Goal: Task Accomplishment & Management: Complete application form

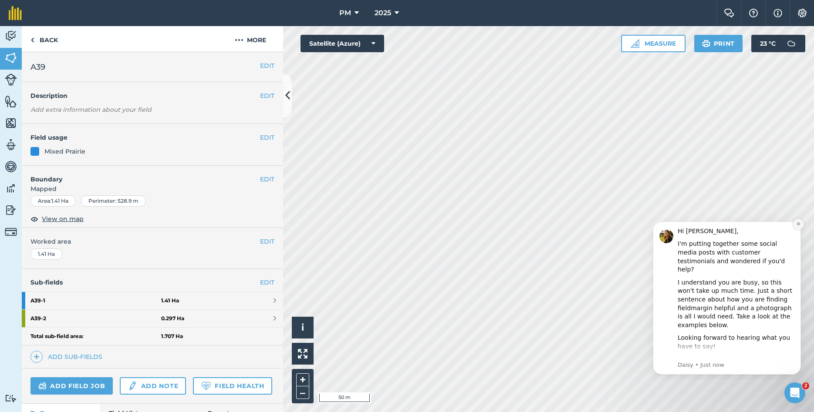
click at [795, 228] on button "Dismiss notification" at bounding box center [797, 224] width 11 height 11
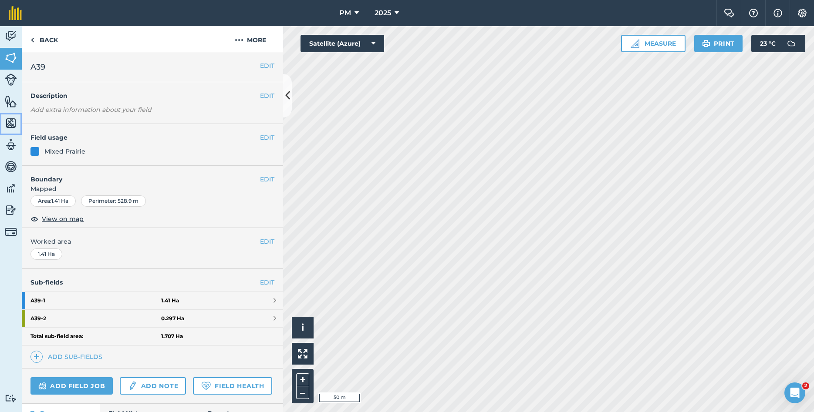
click at [10, 125] on img at bounding box center [11, 123] width 12 height 13
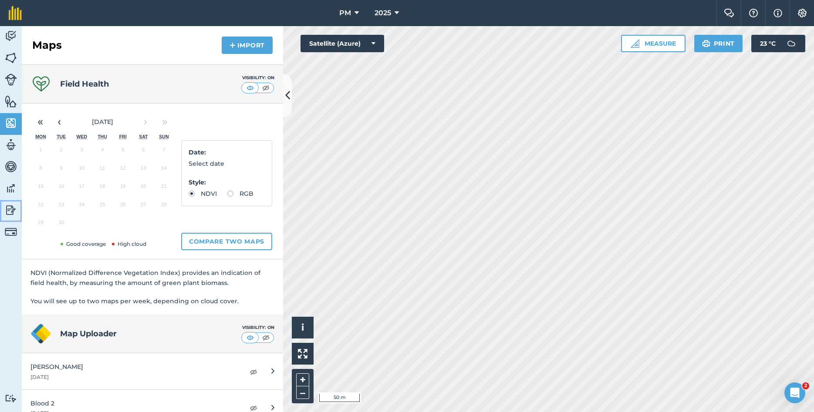
click at [10, 209] on img at bounding box center [11, 210] width 12 height 13
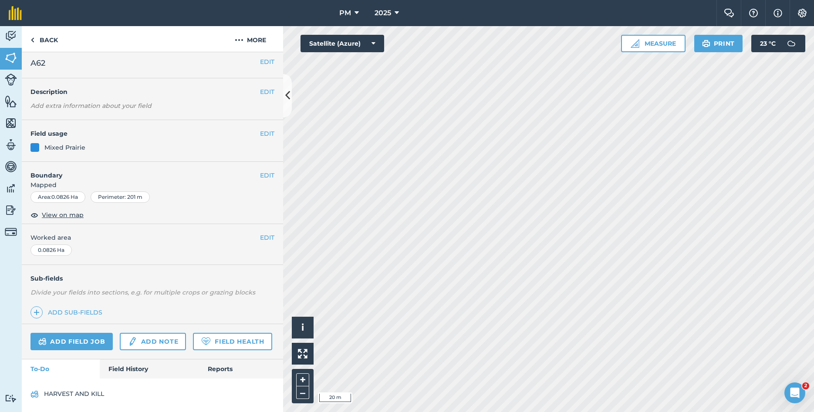
scroll to position [5, 0]
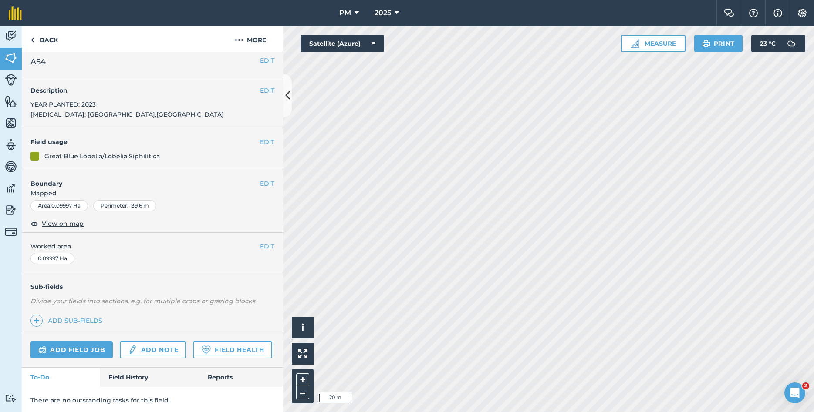
scroll to position [7, 0]
click at [80, 348] on link "Add field job" at bounding box center [71, 348] width 82 height 17
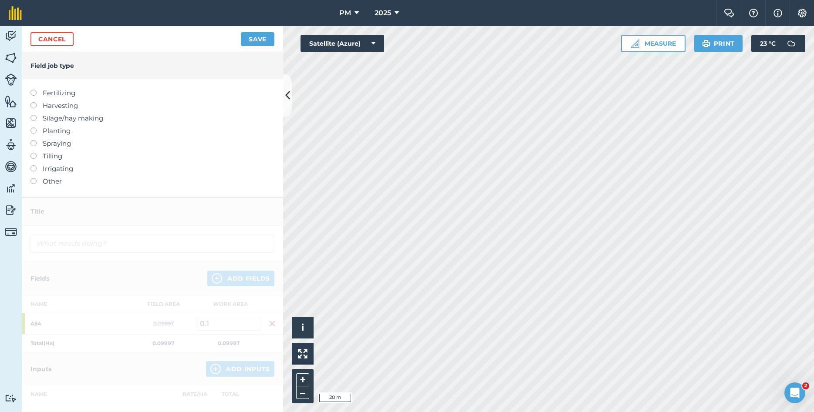
click at [35, 178] on label at bounding box center [36, 178] width 12 height 0
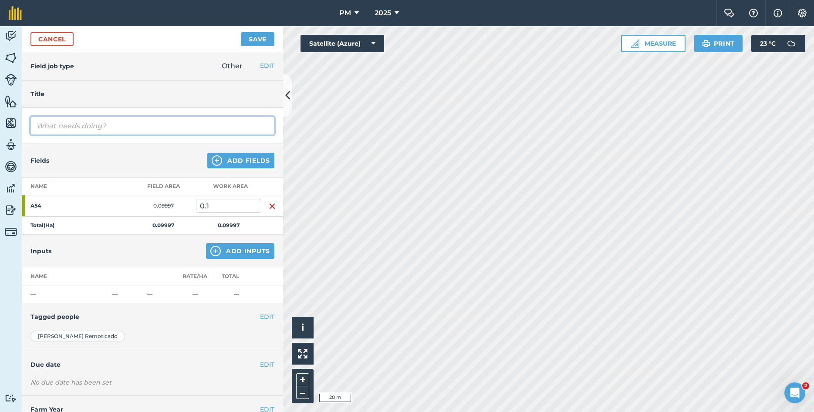
click at [77, 127] on input "text" at bounding box center [152, 126] width 244 height 18
type input "HARVEST AND KILL"
click at [261, 318] on button "EDIT" at bounding box center [267, 317] width 14 height 10
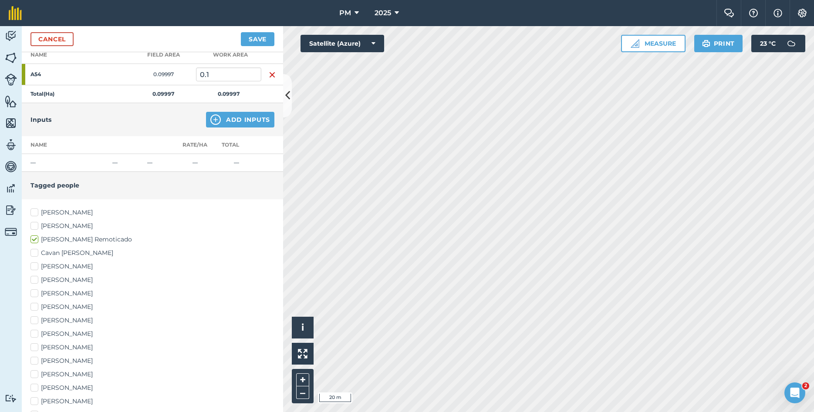
scroll to position [188, 0]
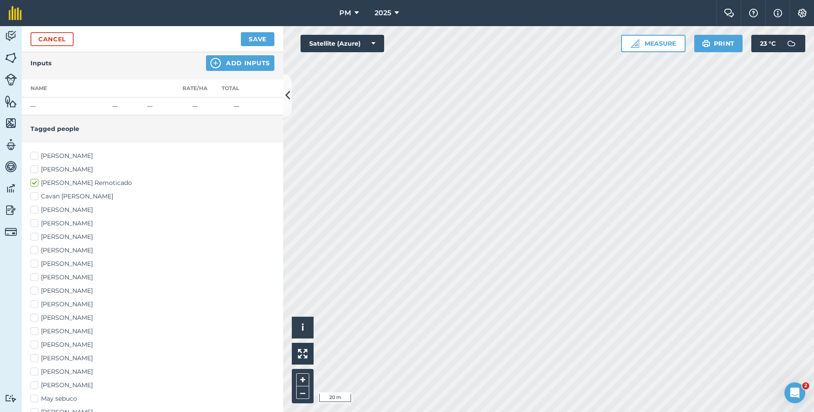
click at [35, 252] on label "[PERSON_NAME]" at bounding box center [152, 250] width 244 height 9
click at [35, 252] on input "[PERSON_NAME]" at bounding box center [33, 249] width 6 height 6
checkbox input "true"
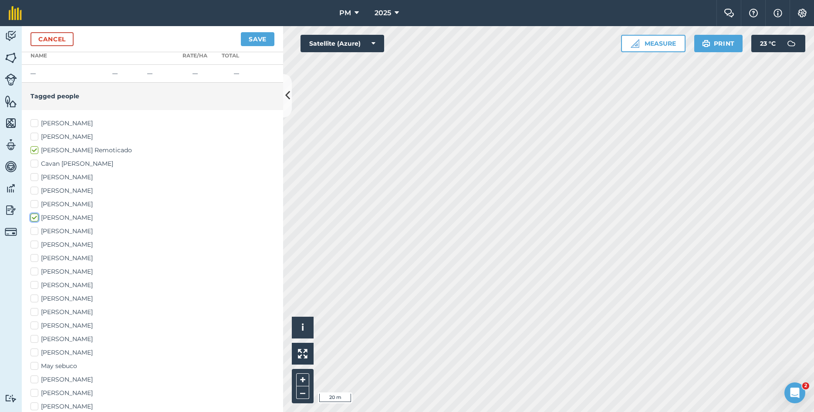
scroll to position [235, 0]
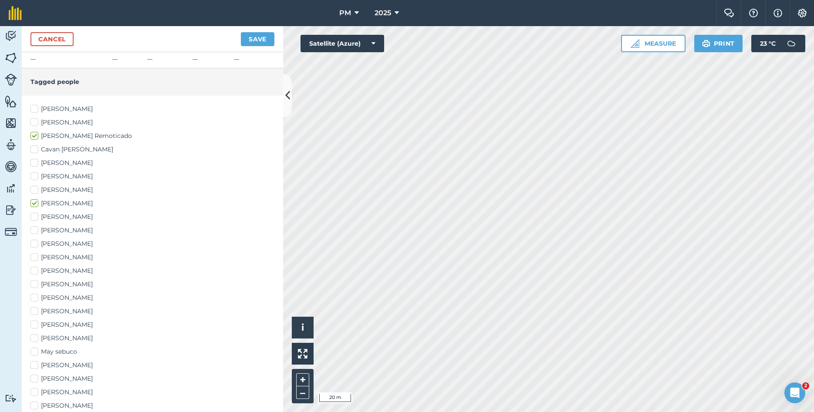
click at [32, 351] on label "May sebuco" at bounding box center [152, 351] width 244 height 9
click at [32, 351] on input "May sebuco" at bounding box center [33, 350] width 6 height 6
checkbox input "true"
click at [253, 38] on button "Save" at bounding box center [258, 39] width 34 height 14
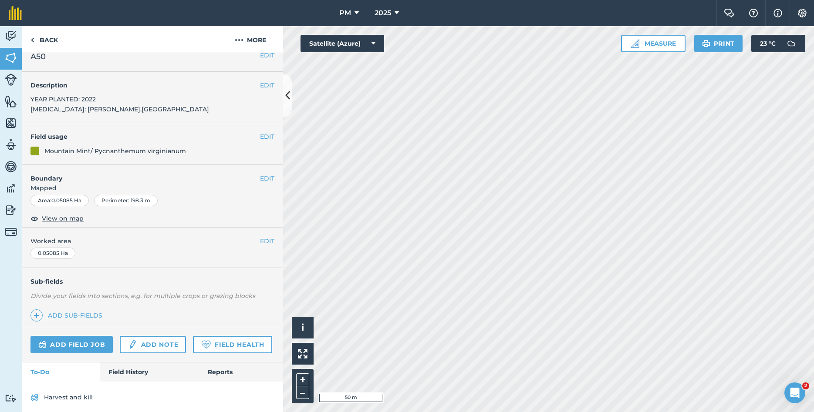
scroll to position [15, 0]
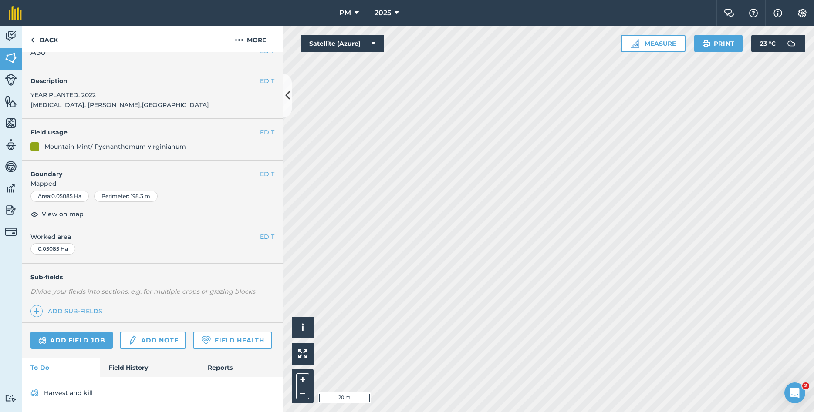
scroll to position [7, 0]
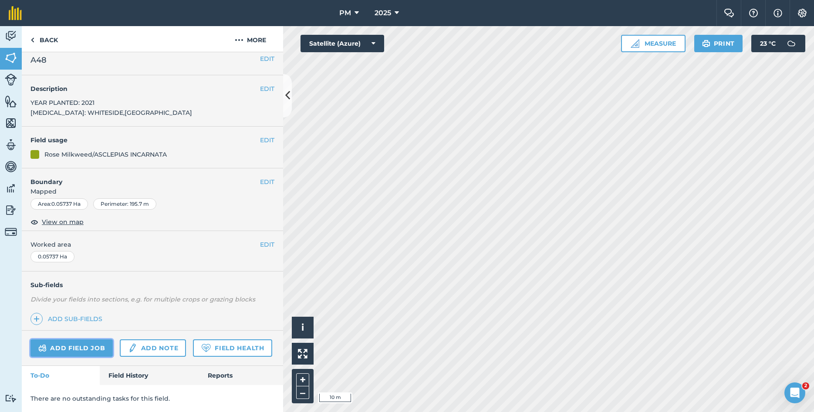
click at [56, 348] on link "Add field job" at bounding box center [71, 348] width 82 height 17
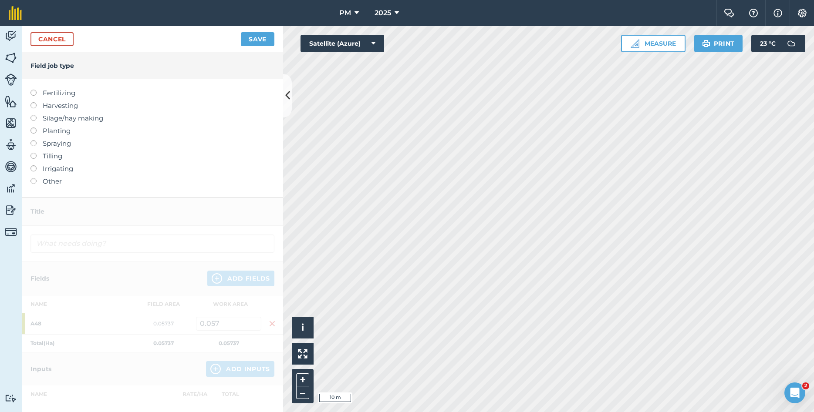
click at [30, 179] on div "Fertilizing Harvesting Silage/hay making Planting Spraying Tilling Irrigating O…" at bounding box center [152, 138] width 261 height 118
click at [31, 178] on label at bounding box center [36, 178] width 12 height 0
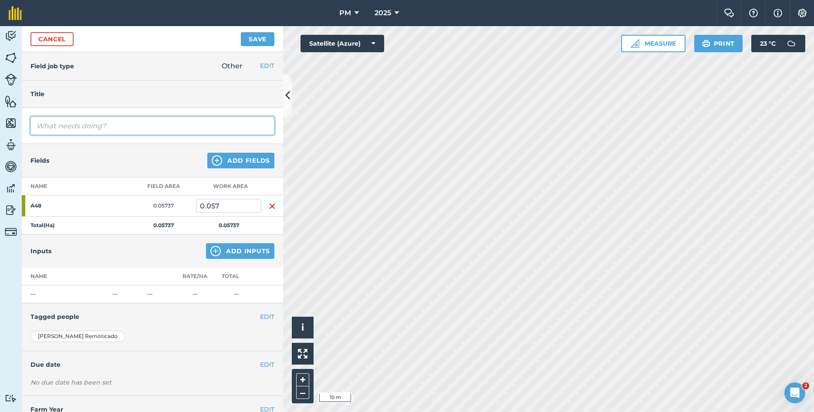
click at [90, 125] on input "text" at bounding box center [152, 126] width 244 height 18
type input "HARVEST AND KILL"
click at [273, 321] on button "EDIT" at bounding box center [267, 317] width 14 height 10
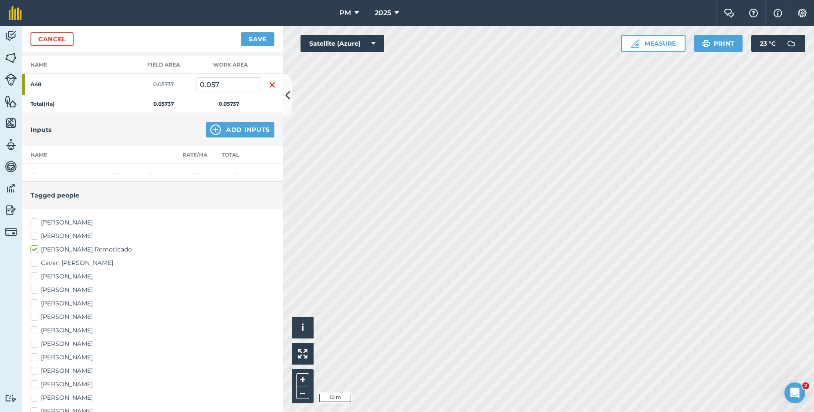
scroll to position [141, 0]
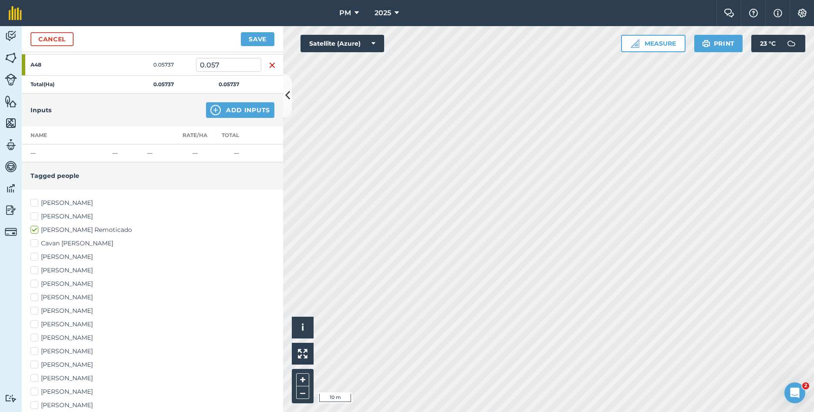
click at [36, 298] on label "[PERSON_NAME]" at bounding box center [152, 297] width 244 height 9
click at [36, 298] on input "[PERSON_NAME]" at bounding box center [33, 296] width 6 height 6
checkbox input "true"
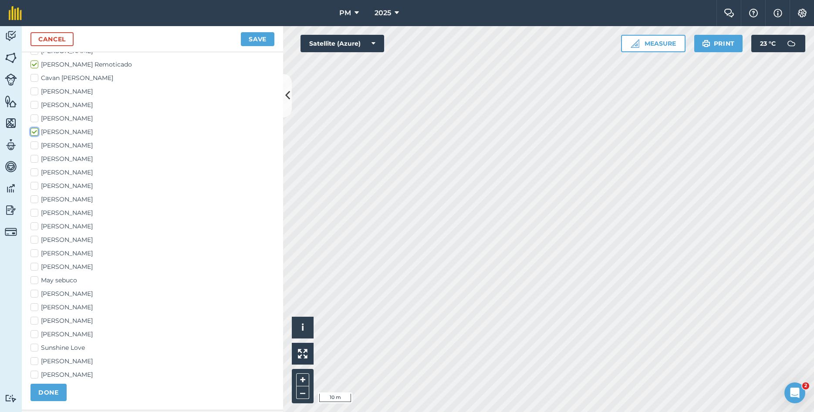
scroll to position [329, 0]
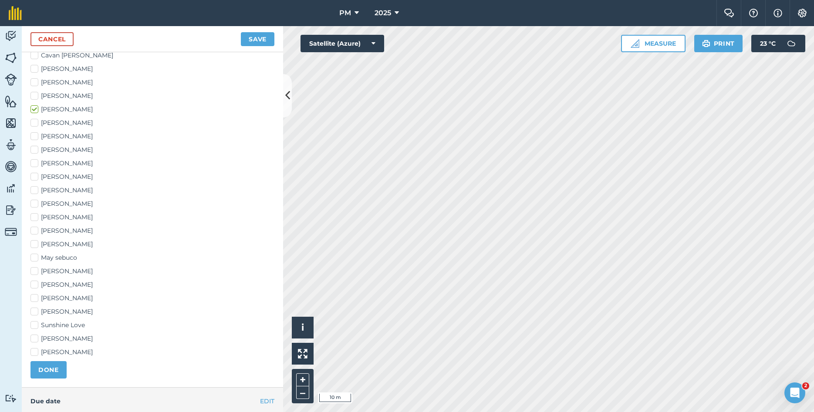
click at [36, 259] on label "May sebuco" at bounding box center [152, 257] width 244 height 9
click at [36, 259] on input "May sebuco" at bounding box center [33, 256] width 6 height 6
checkbox input "true"
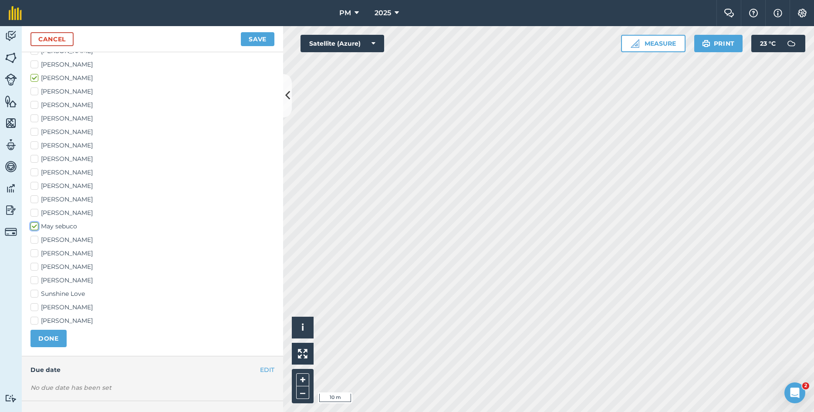
scroll to position [396, 0]
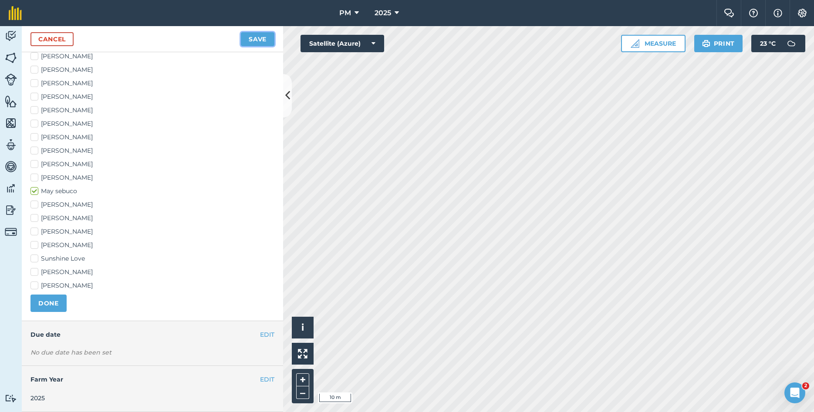
click at [267, 43] on button "Save" at bounding box center [258, 39] width 34 height 14
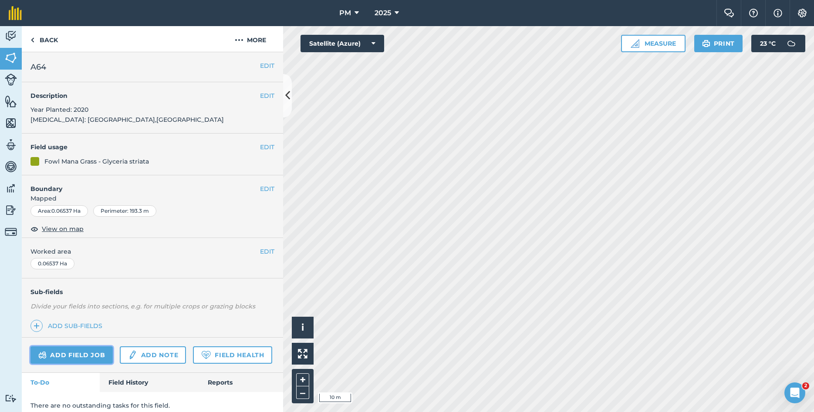
click at [64, 355] on link "Add field job" at bounding box center [71, 355] width 82 height 17
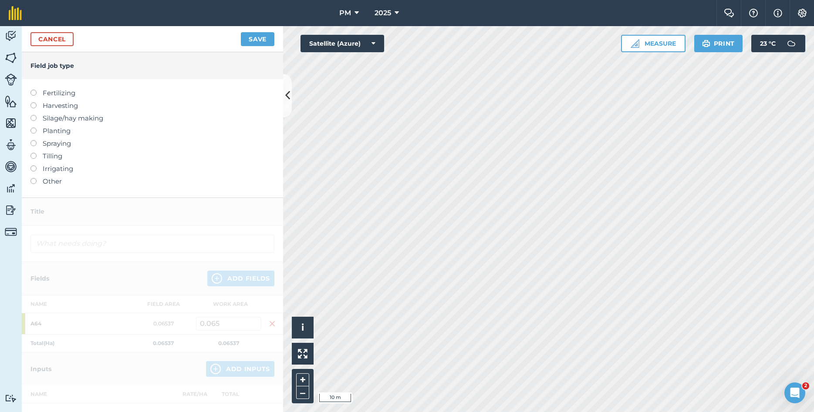
click at [32, 178] on label at bounding box center [36, 178] width 12 height 0
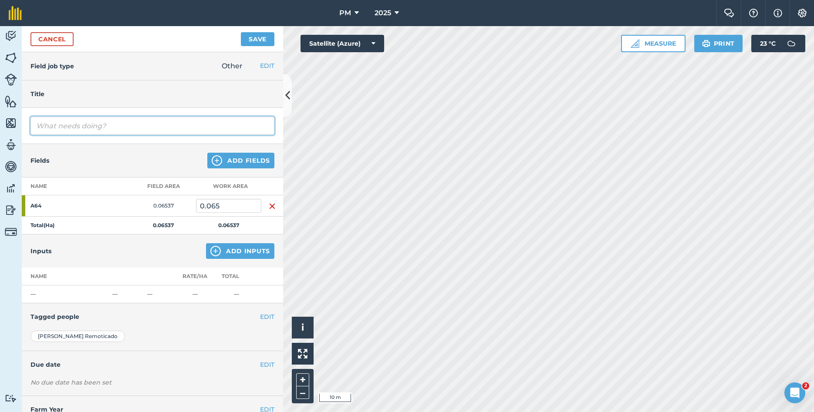
click at [71, 127] on input "text" at bounding box center [152, 126] width 244 height 18
type input "HARVEST AND KILL"
click at [258, 42] on button "Save" at bounding box center [258, 39] width 34 height 14
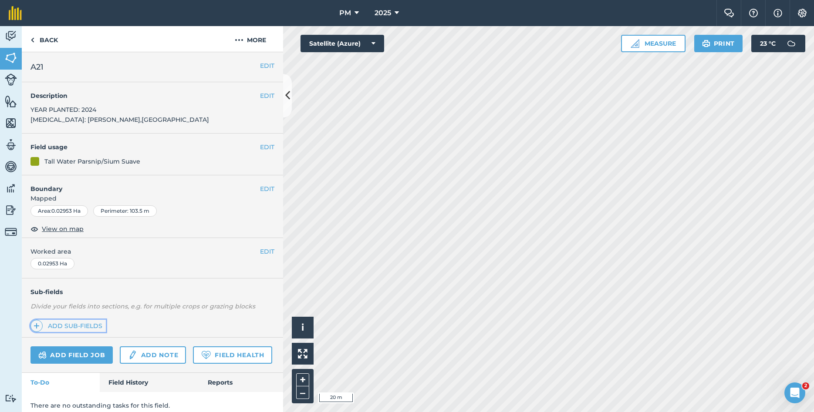
click at [66, 328] on link "Add sub-fields" at bounding box center [67, 326] width 75 height 12
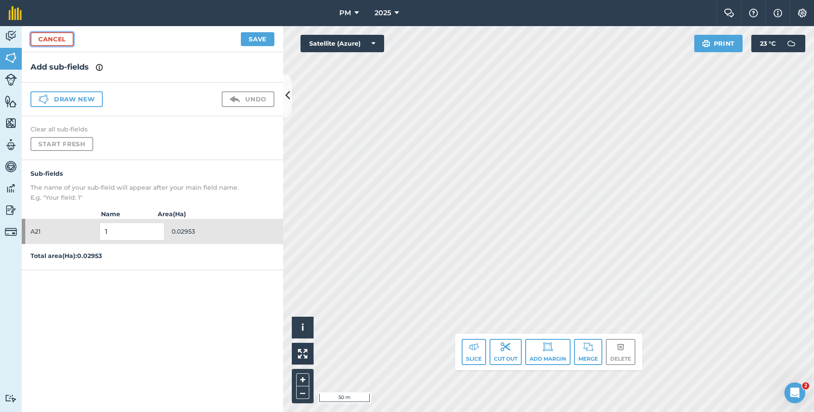
click at [58, 38] on link "Cancel" at bounding box center [51, 39] width 43 height 14
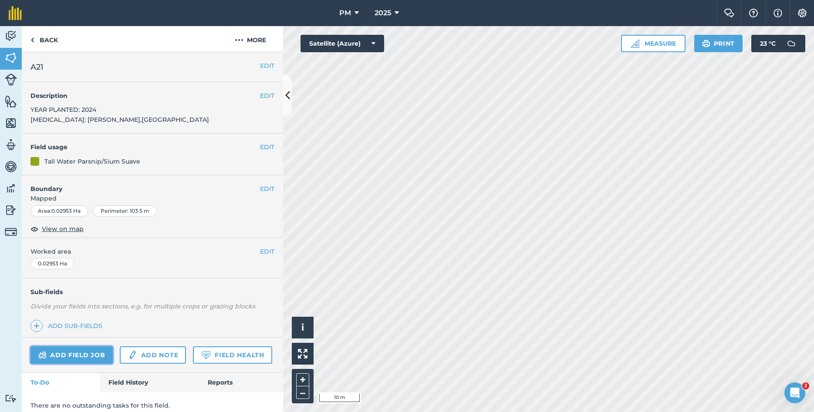
click at [64, 356] on link "Add field job" at bounding box center [71, 355] width 82 height 17
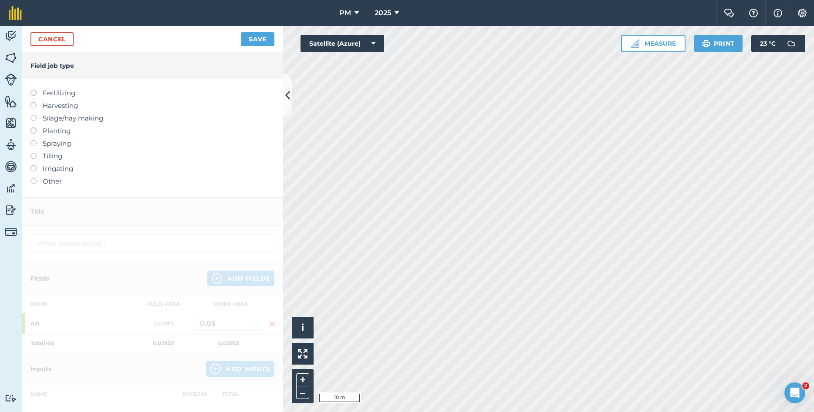
click at [36, 184] on label "Other" at bounding box center [152, 181] width 244 height 10
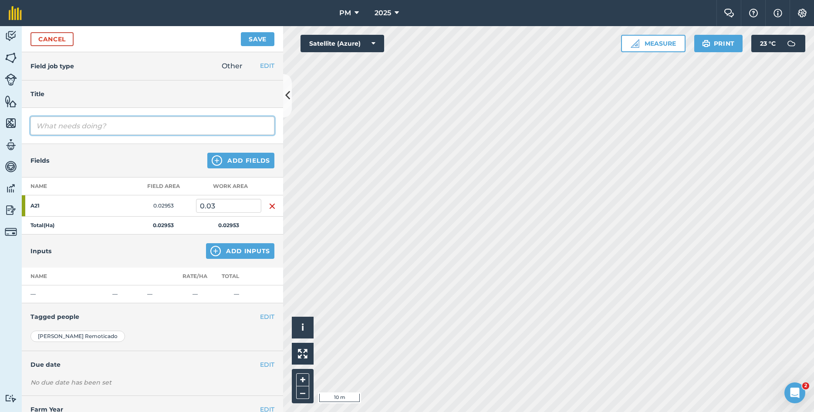
click at [84, 130] on input "text" at bounding box center [152, 126] width 244 height 18
type input "HARVEST AND KILL"
click at [251, 42] on button "Save" at bounding box center [258, 39] width 34 height 14
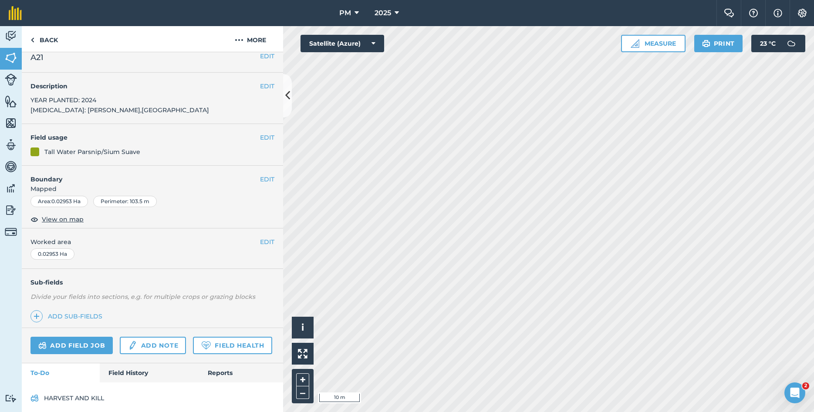
scroll to position [15, 0]
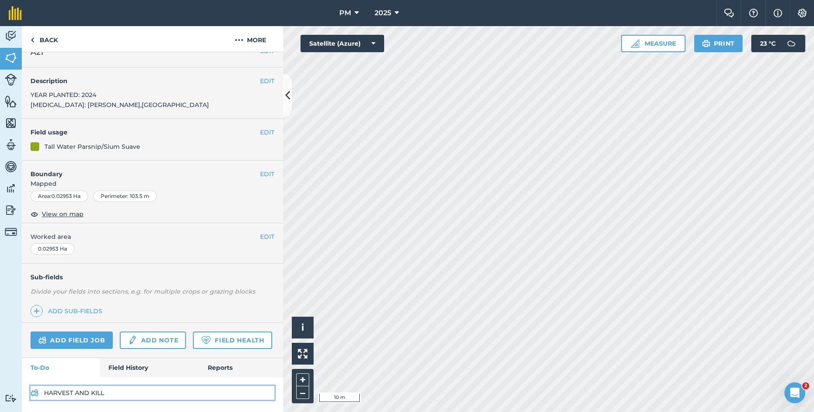
click at [44, 393] on link "HARVEST AND KILL" at bounding box center [152, 393] width 244 height 14
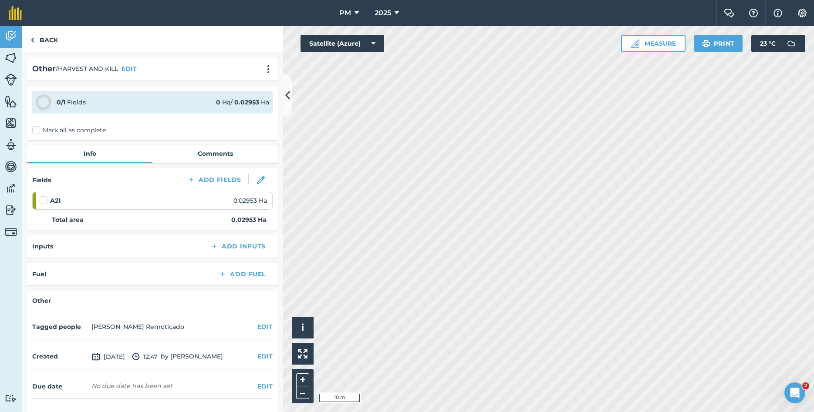
click at [257, 326] on div "Tagged people [PERSON_NAME] Remoticado EDIT" at bounding box center [152, 327] width 240 height 24
click at [264, 327] on button "EDIT" at bounding box center [264, 327] width 15 height 10
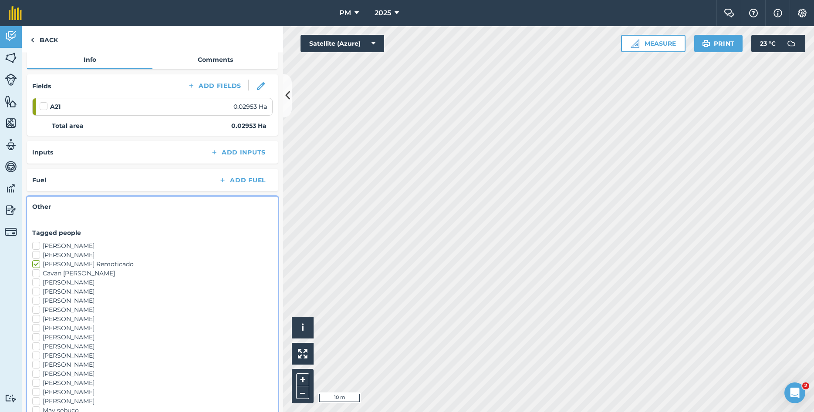
scroll to position [141, 0]
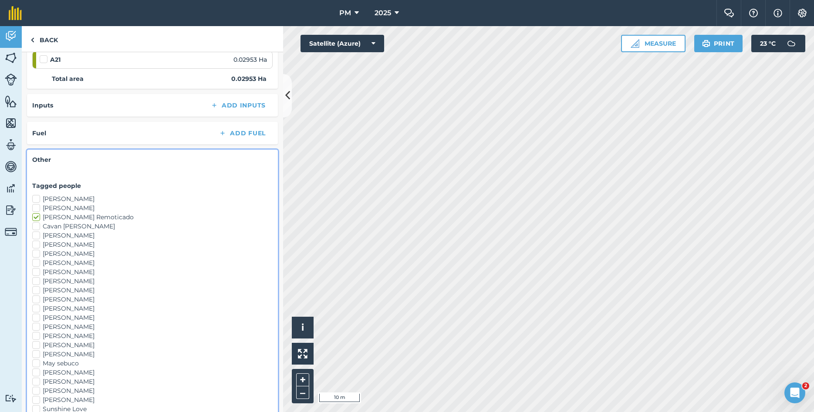
click at [40, 262] on label "[PERSON_NAME]" at bounding box center [152, 263] width 240 height 9
click at [38, 262] on input "[PERSON_NAME]" at bounding box center [35, 262] width 6 height 6
checkbox input "true"
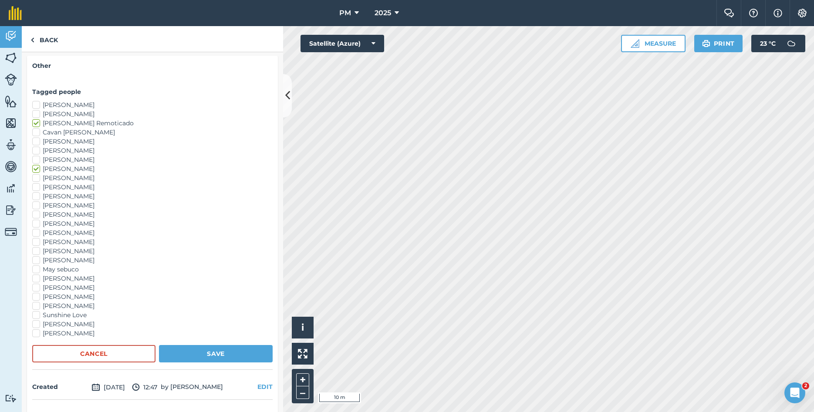
click at [36, 269] on label "May sebuco" at bounding box center [152, 269] width 240 height 9
click at [36, 269] on input "May sebuco" at bounding box center [35, 268] width 6 height 6
checkbox input "true"
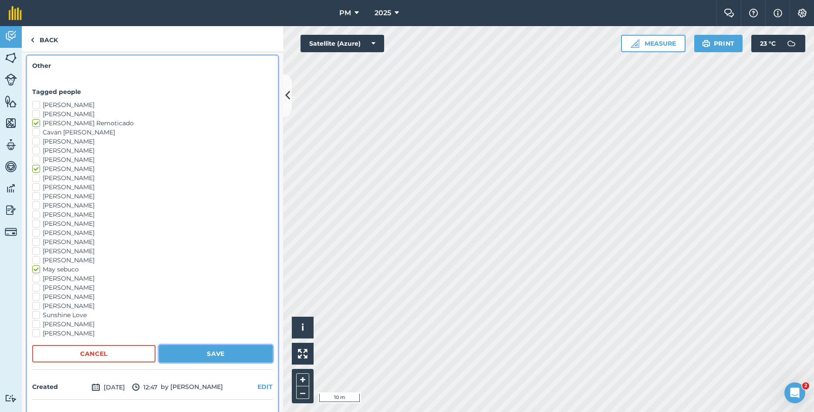
click at [182, 350] on button "Save" at bounding box center [216, 353] width 114 height 17
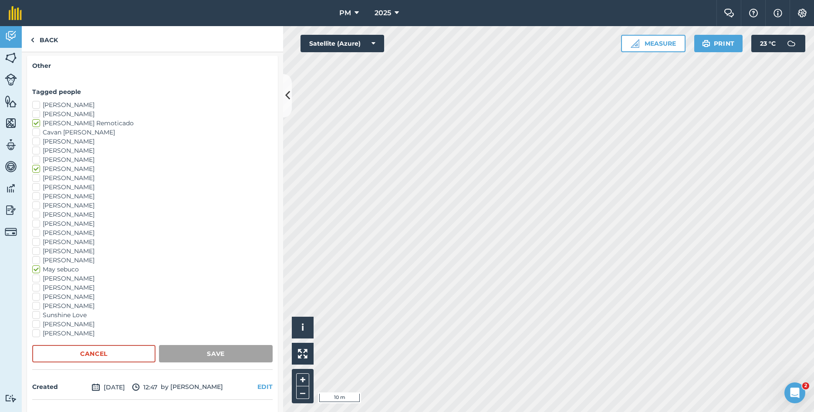
scroll to position [45, 0]
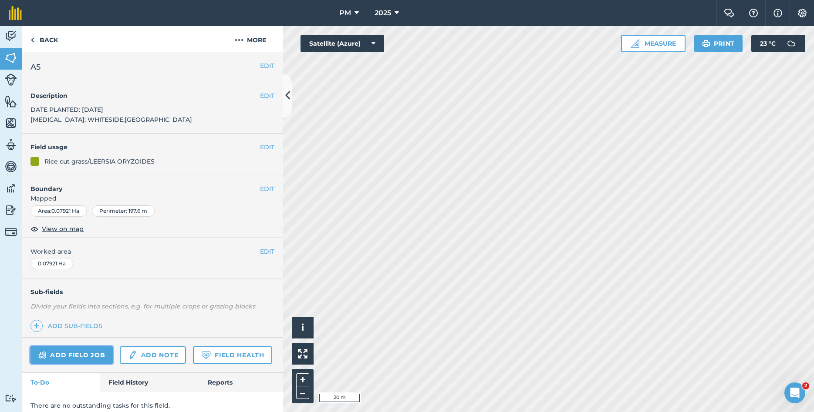
click at [78, 355] on link "Add field job" at bounding box center [71, 355] width 82 height 17
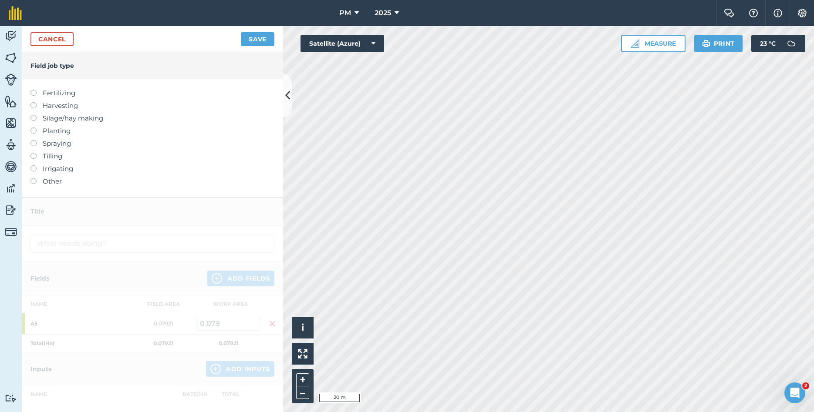
click at [33, 178] on label at bounding box center [36, 178] width 12 height 0
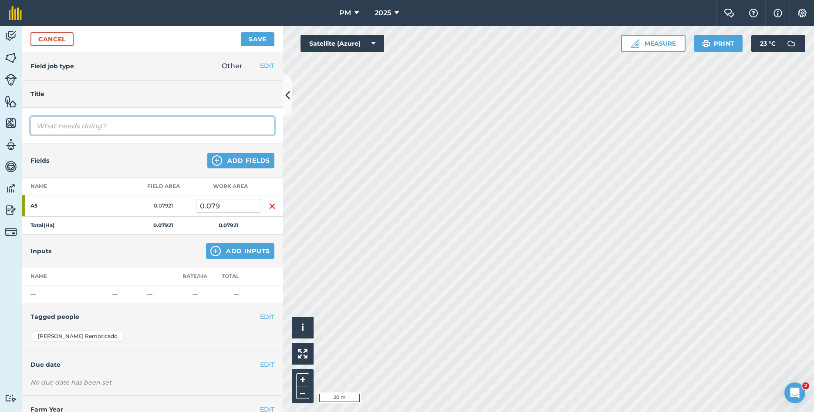
click at [71, 130] on input "text" at bounding box center [152, 126] width 244 height 18
type input "HOE"
click at [266, 321] on button "EDIT" at bounding box center [267, 317] width 14 height 10
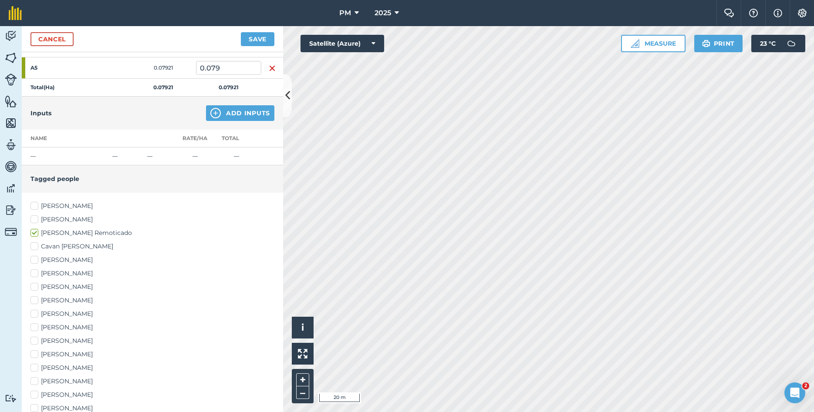
scroll to position [141, 0]
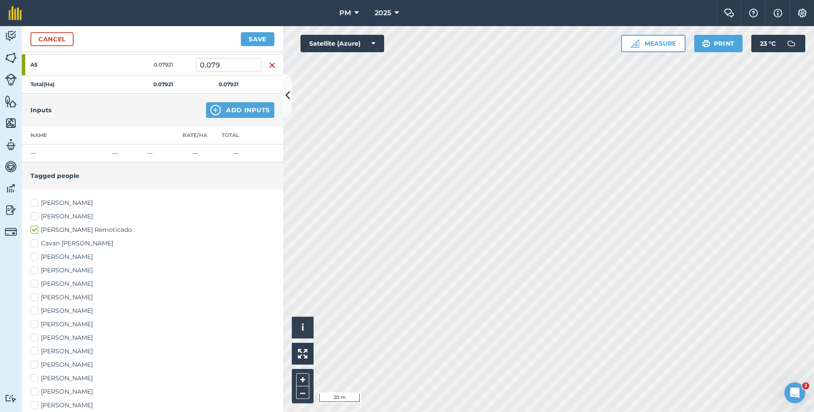
click at [35, 300] on label "[PERSON_NAME]" at bounding box center [152, 297] width 244 height 9
click at [35, 299] on input "[PERSON_NAME]" at bounding box center [33, 296] width 6 height 6
checkbox input "true"
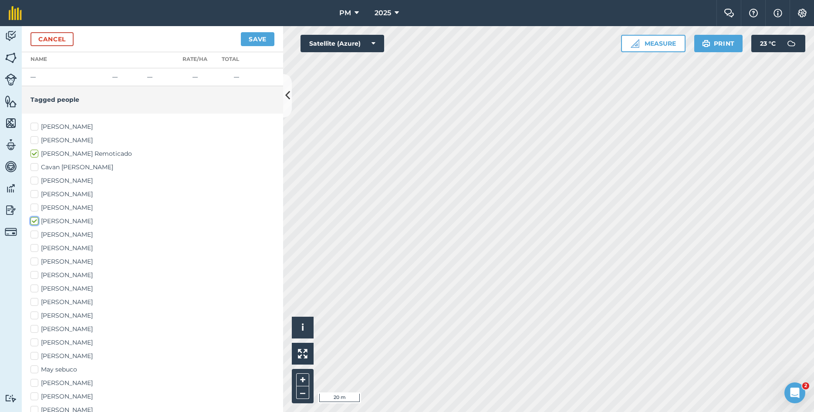
scroll to position [235, 0]
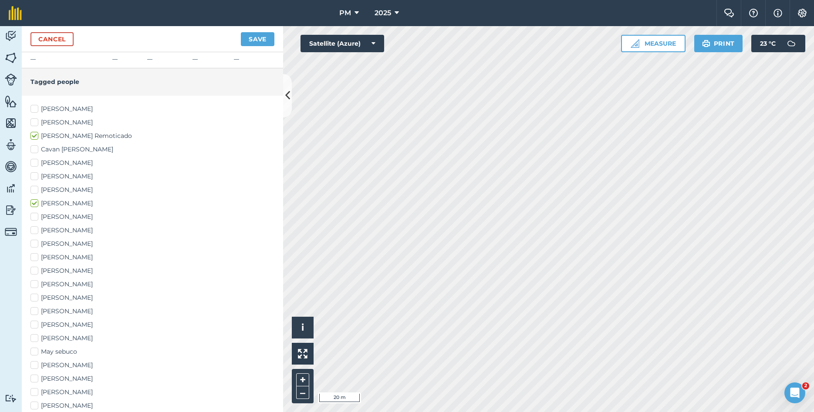
click at [35, 354] on label "May sebuco" at bounding box center [152, 351] width 244 height 9
click at [35, 353] on input "May sebuco" at bounding box center [33, 350] width 6 height 6
checkbox input "true"
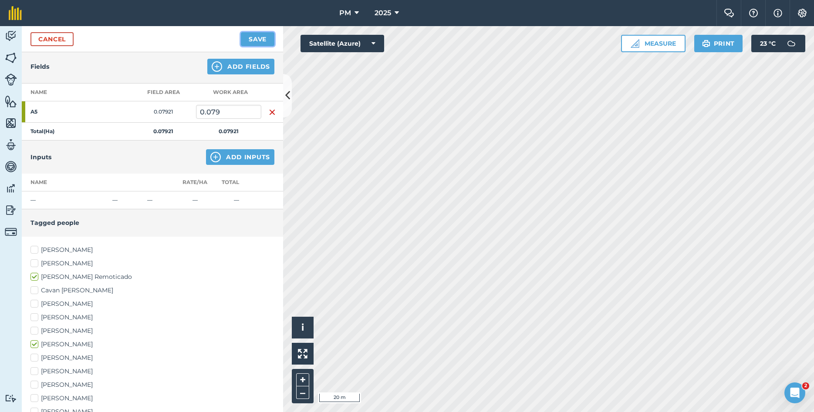
click at [250, 36] on button "Save" at bounding box center [258, 39] width 34 height 14
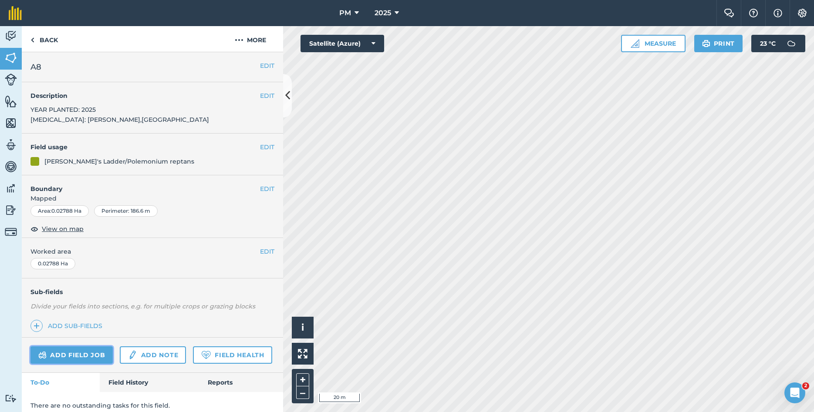
click at [70, 354] on link "Add field job" at bounding box center [71, 355] width 82 height 17
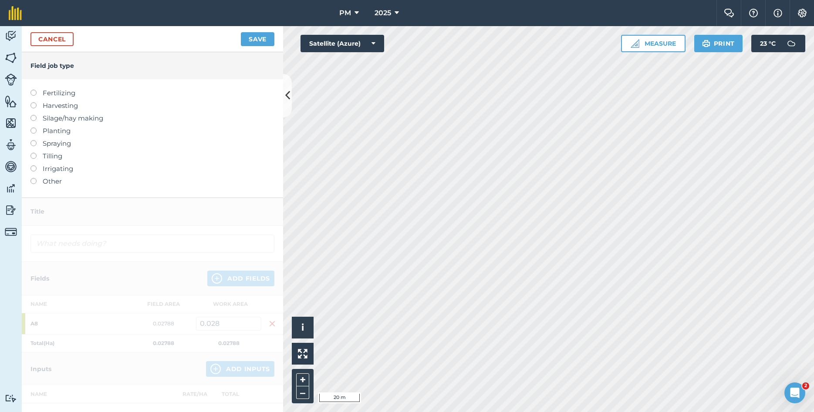
click at [47, 182] on label "Other" at bounding box center [152, 181] width 244 height 10
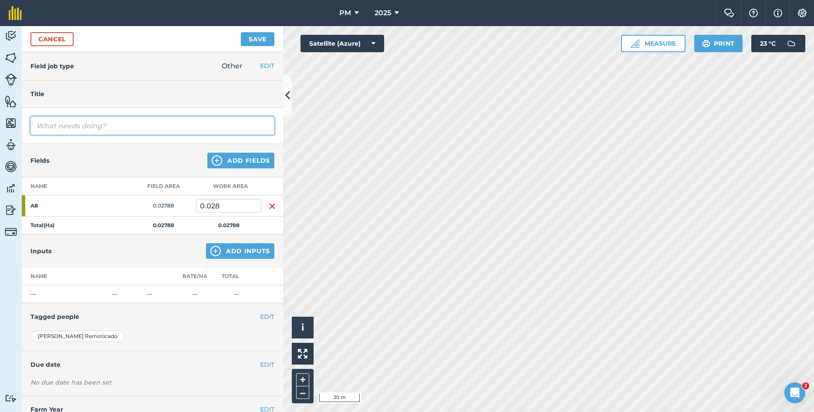
click at [88, 128] on input "text" at bounding box center [152, 126] width 244 height 18
type input "HOE"
click at [256, 313] on h4 "Tagged people" at bounding box center [152, 317] width 244 height 10
click at [264, 316] on button "EDIT" at bounding box center [267, 317] width 14 height 10
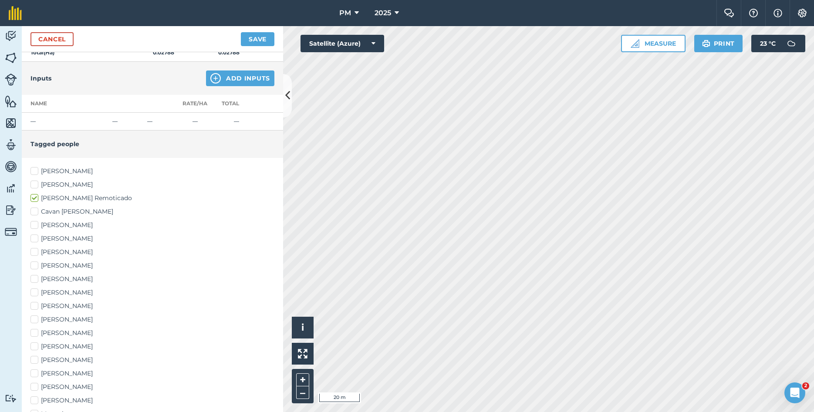
scroll to position [188, 0]
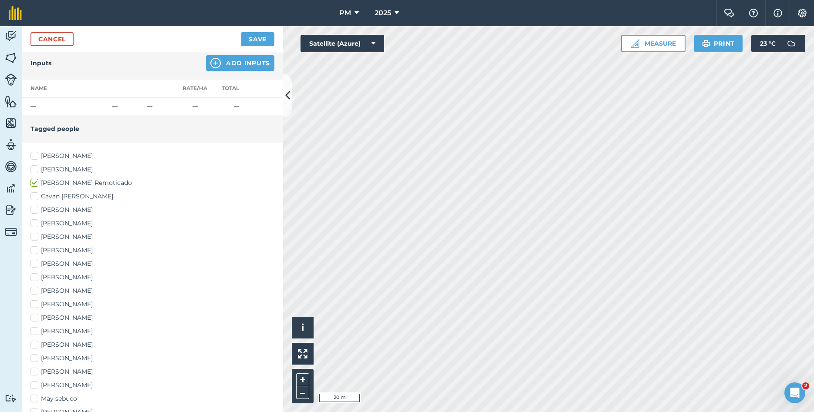
click at [35, 252] on label "[PERSON_NAME]" at bounding box center [152, 250] width 244 height 9
click at [35, 252] on input "[PERSON_NAME]" at bounding box center [33, 249] width 6 height 6
checkbox input "true"
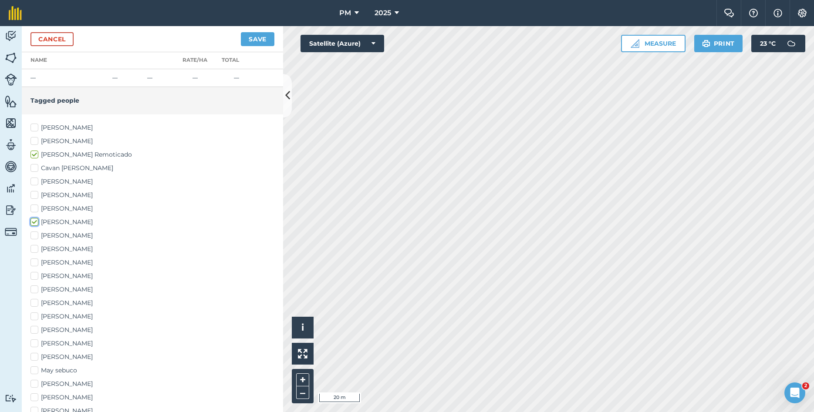
scroll to position [235, 0]
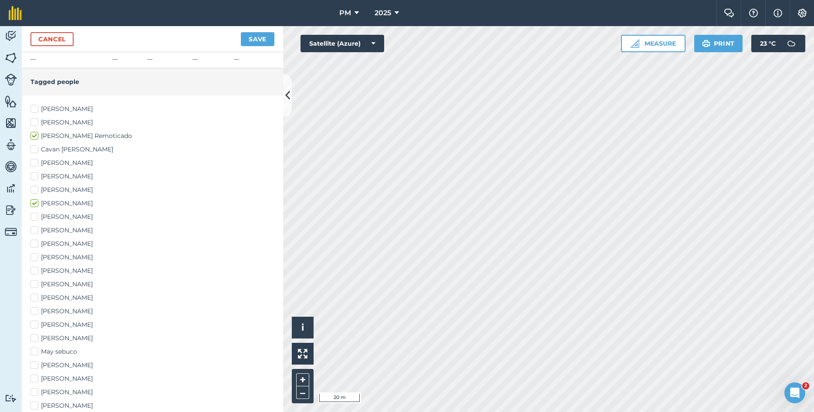
click at [37, 355] on label "May sebuco" at bounding box center [152, 351] width 244 height 9
click at [36, 353] on input "May sebuco" at bounding box center [33, 350] width 6 height 6
checkbox input "true"
click at [255, 42] on button "Save" at bounding box center [258, 39] width 34 height 14
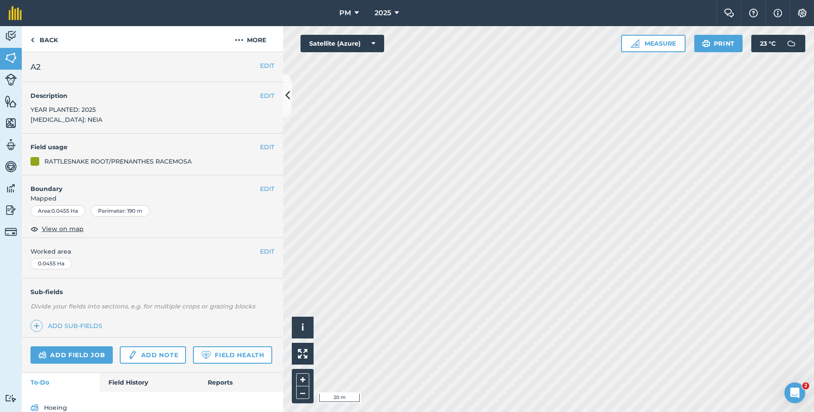
scroll to position [15, 0]
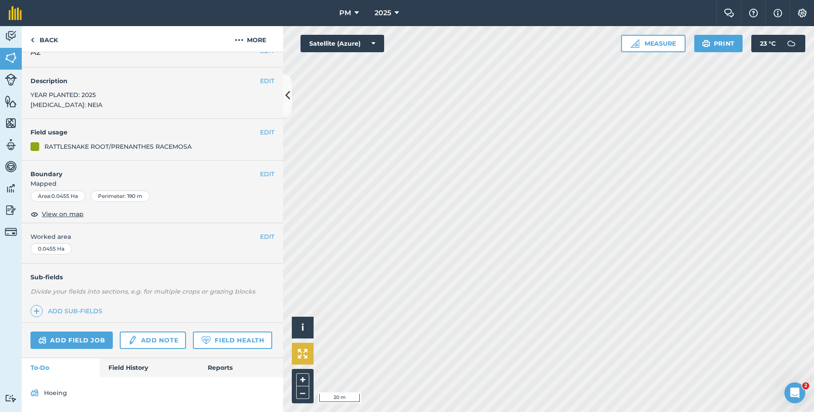
scroll to position [7, 0]
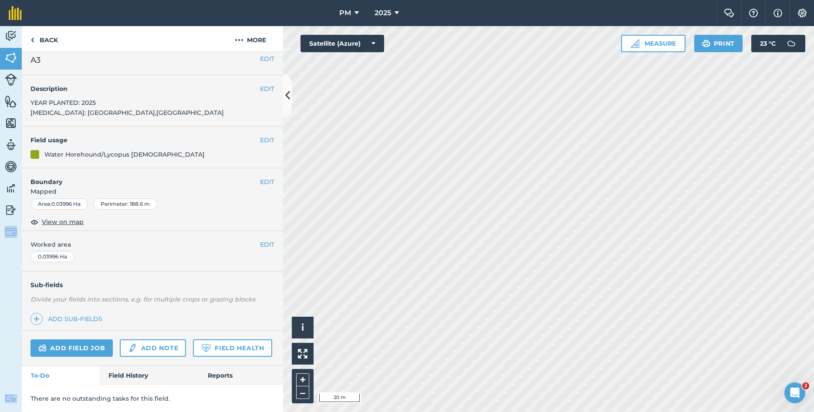
drag, startPoint x: 24, startPoint y: 356, endPoint x: 21, endPoint y: 293, distance: 63.6
click at [22, 293] on div "EDIT A3 EDIT Description YEAR PLANTED: 2025 [MEDICAL_DATA]: [GEOGRAPHIC_DATA],[…" at bounding box center [152, 232] width 261 height 360
click at [253, 315] on div "Sub-fields Divide your fields into sections, e.g. for multiple crops or grazing…" at bounding box center [152, 301] width 261 height 59
click at [73, 348] on link "Add field job" at bounding box center [71, 348] width 82 height 17
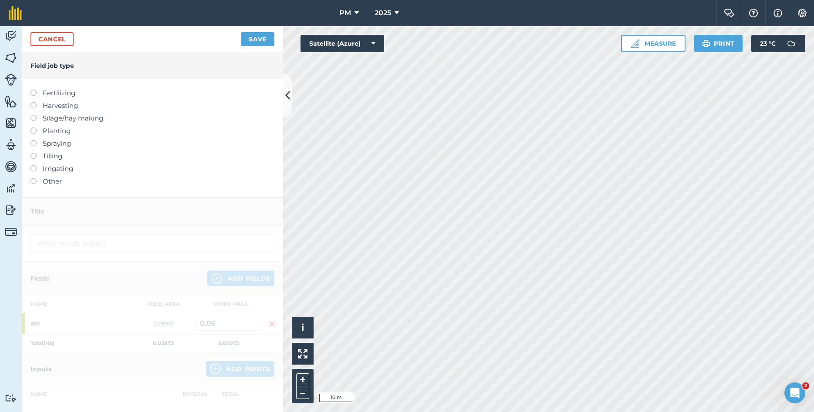
click at [36, 140] on label at bounding box center [36, 140] width 12 height 0
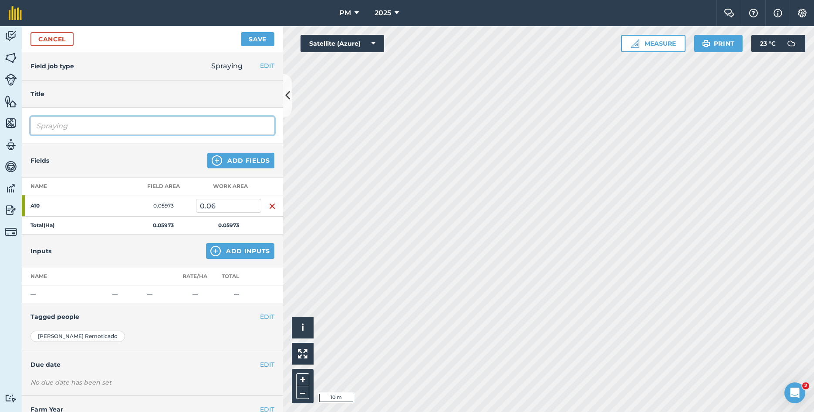
click at [82, 126] on input "Spraying" at bounding box center [152, 126] width 244 height 18
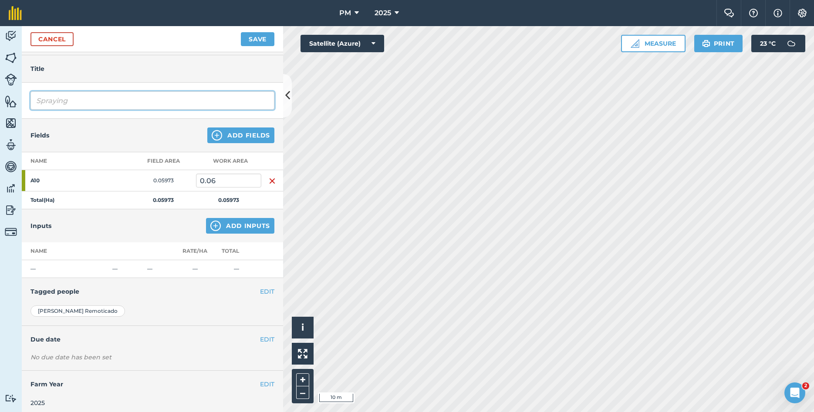
scroll to position [30, 0]
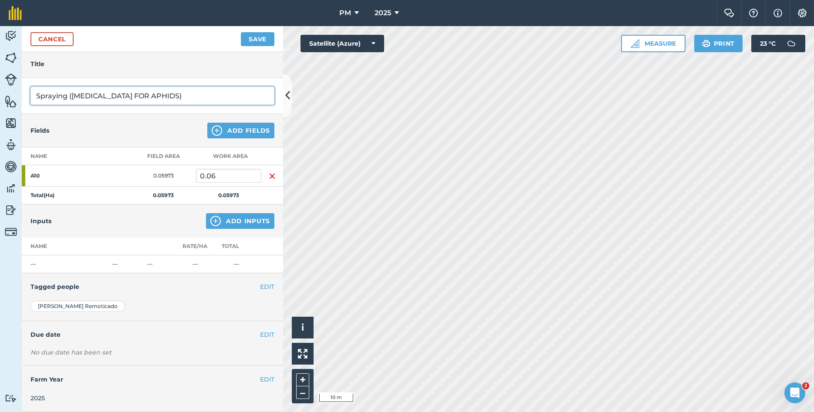
type input "Spraying ([MEDICAL_DATA] FOR APHIDS)"
click at [267, 286] on button "EDIT" at bounding box center [267, 287] width 14 height 10
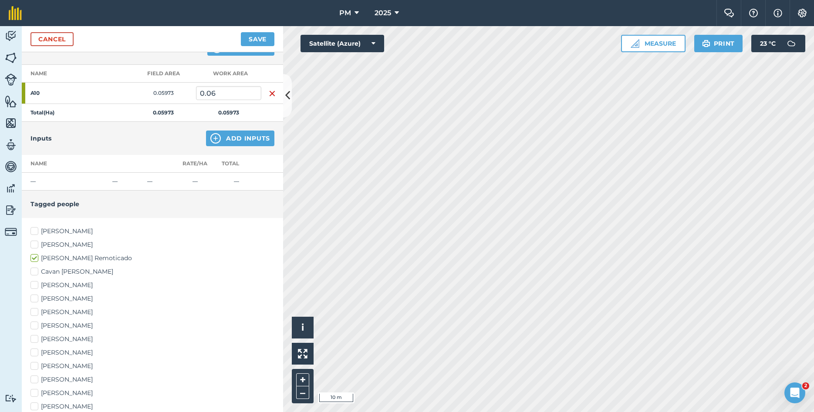
scroll to position [124, 0]
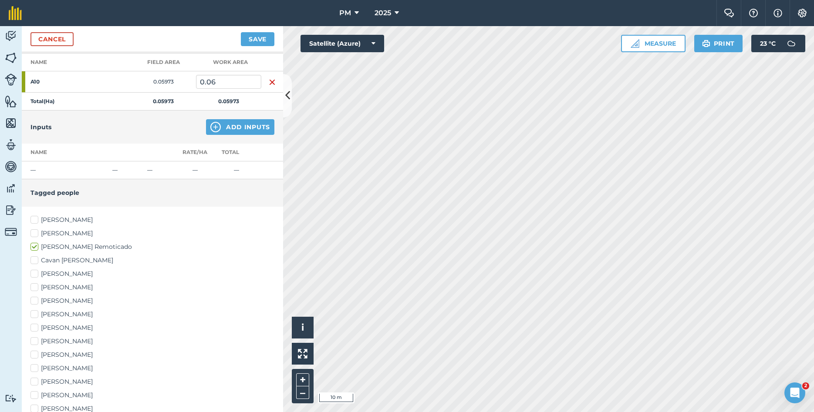
click at [37, 313] on label "[PERSON_NAME]" at bounding box center [152, 314] width 244 height 9
click at [36, 313] on input "[PERSON_NAME]" at bounding box center [33, 313] width 6 height 6
checkbox input "true"
click at [260, 37] on button "Save" at bounding box center [258, 39] width 34 height 14
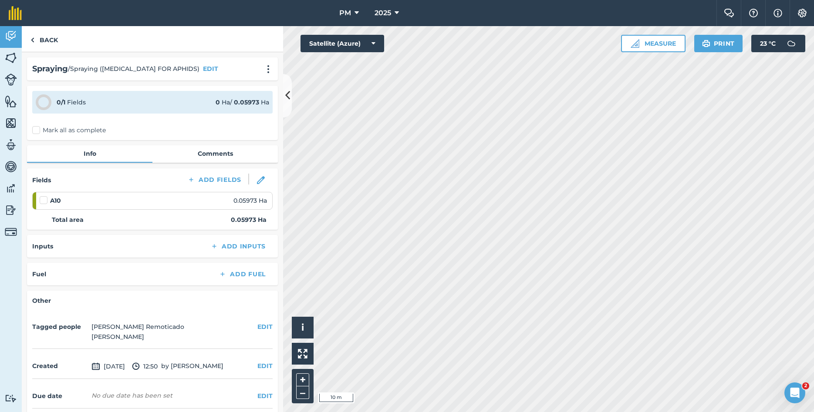
scroll to position [36, 0]
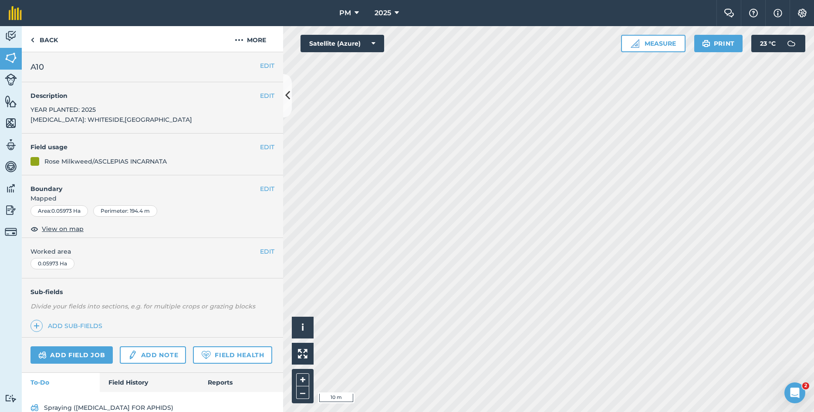
scroll to position [15, 0]
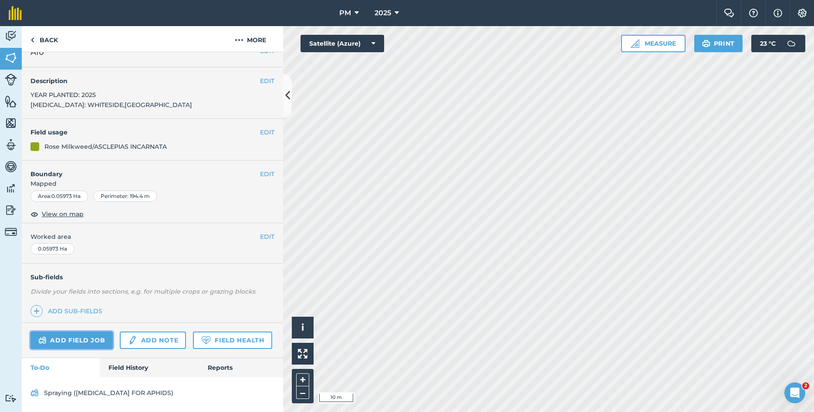
click at [100, 342] on link "Add field job" at bounding box center [71, 340] width 82 height 17
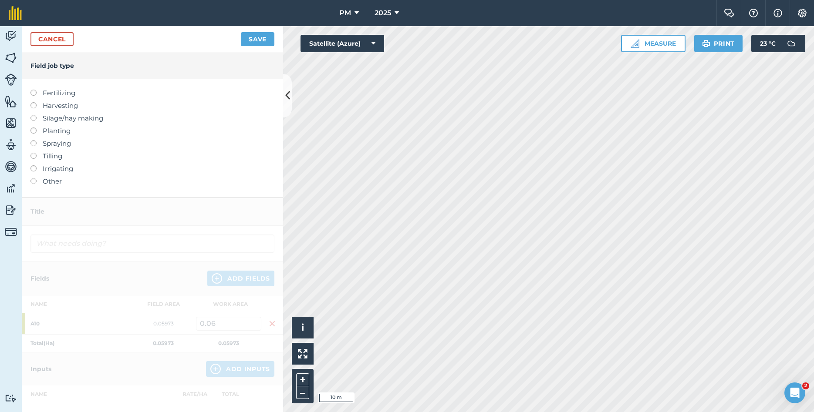
click at [29, 182] on div "Fertilizing Harvesting Silage/hay making Planting Spraying Tilling Irrigating O…" at bounding box center [152, 138] width 261 height 118
click at [30, 182] on div "Fertilizing Harvesting Silage/hay making Planting Spraying Tilling Irrigating O…" at bounding box center [152, 138] width 261 height 118
click at [35, 178] on label at bounding box center [36, 178] width 12 height 0
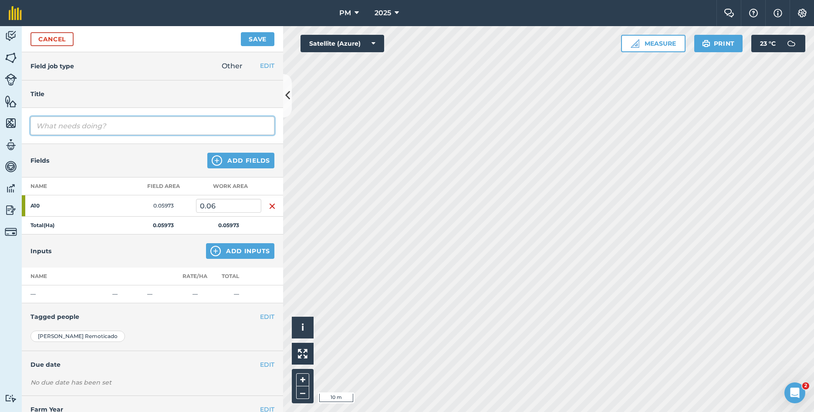
click at [105, 131] on input "text" at bounding box center [152, 126] width 244 height 18
type input "HOE"
click at [273, 317] on button "EDIT" at bounding box center [267, 317] width 14 height 10
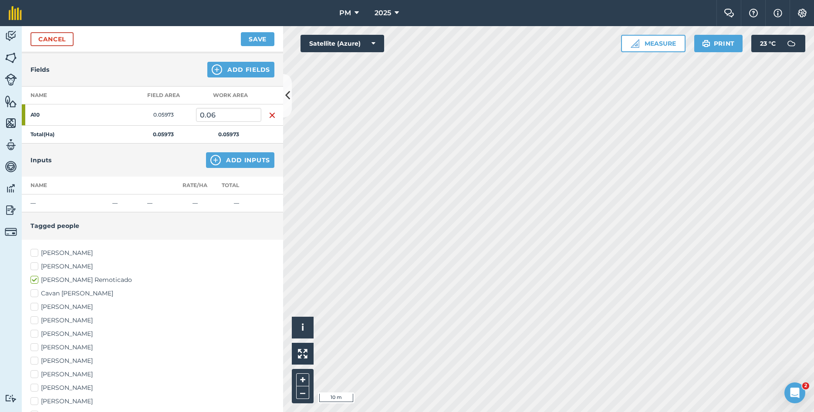
scroll to position [94, 0]
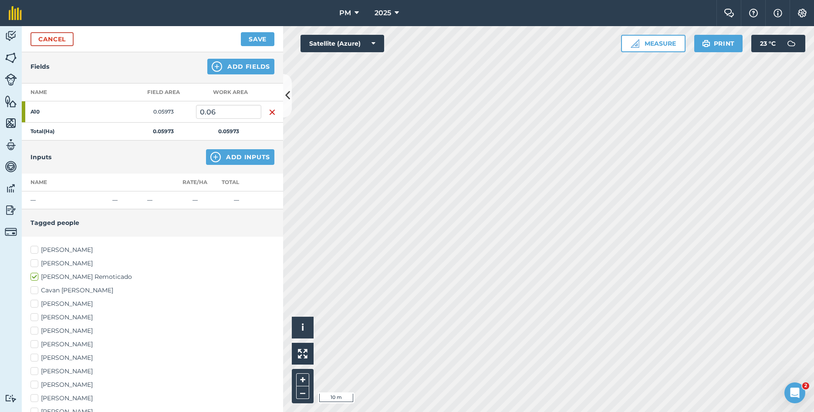
click at [37, 346] on label "[PERSON_NAME]" at bounding box center [152, 344] width 244 height 9
click at [36, 346] on input "[PERSON_NAME]" at bounding box center [33, 343] width 6 height 6
checkbox input "true"
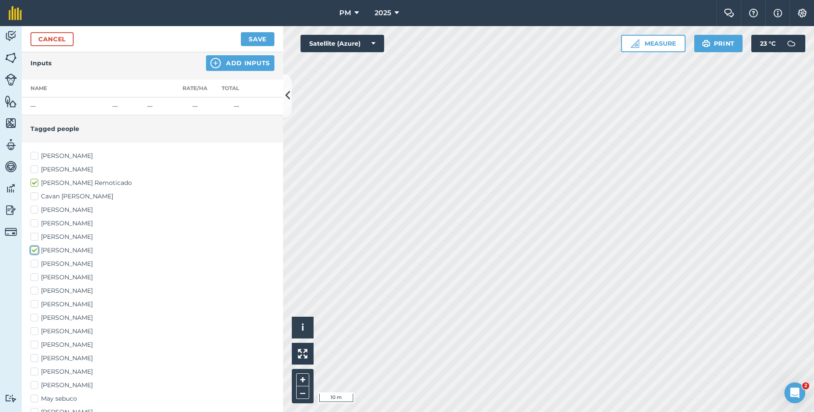
scroll to position [235, 0]
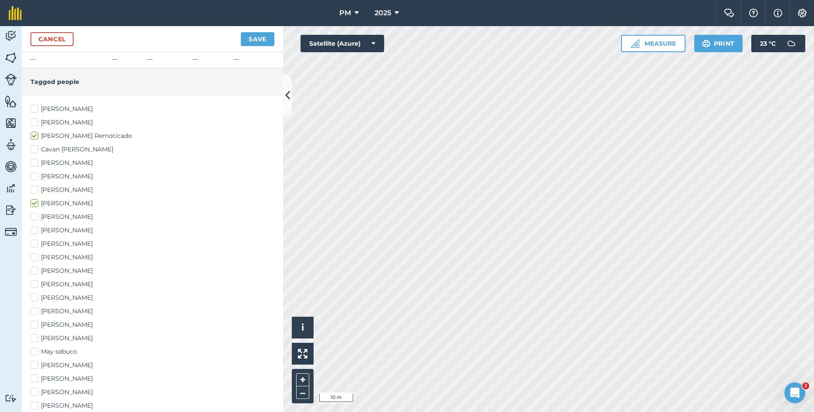
click at [36, 354] on label "May sebuco" at bounding box center [152, 351] width 244 height 9
click at [36, 353] on input "May sebuco" at bounding box center [33, 350] width 6 height 6
checkbox input "true"
click at [265, 41] on button "Save" at bounding box center [258, 39] width 34 height 14
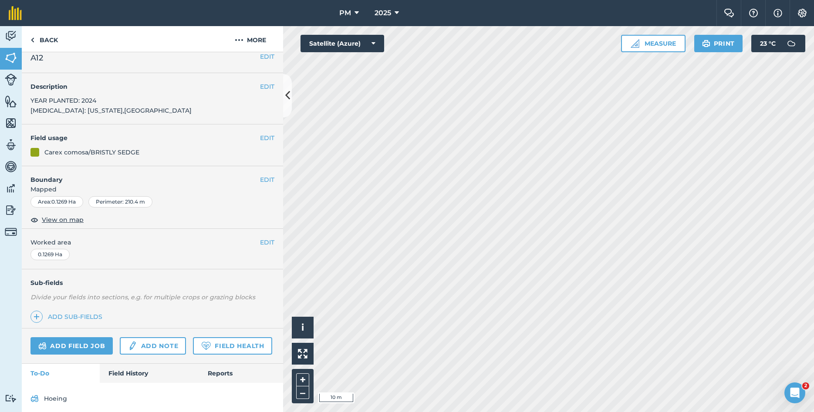
scroll to position [15, 0]
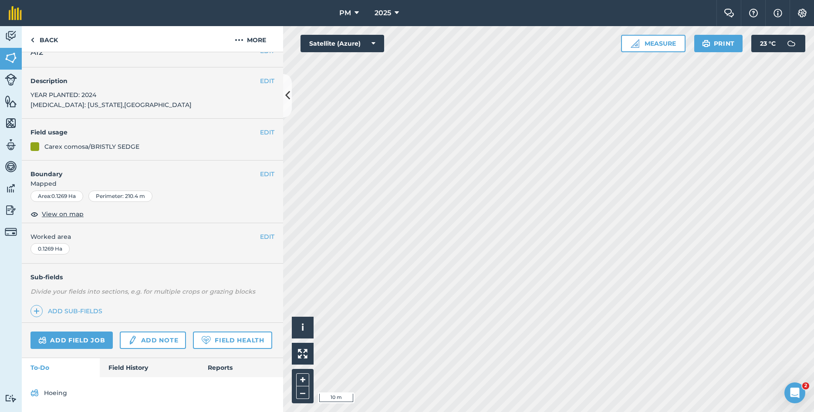
scroll to position [7, 0]
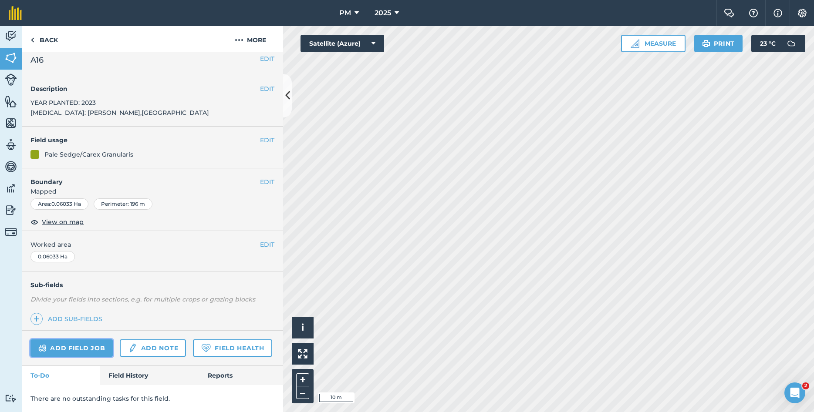
click at [63, 351] on link "Add field job" at bounding box center [71, 348] width 82 height 17
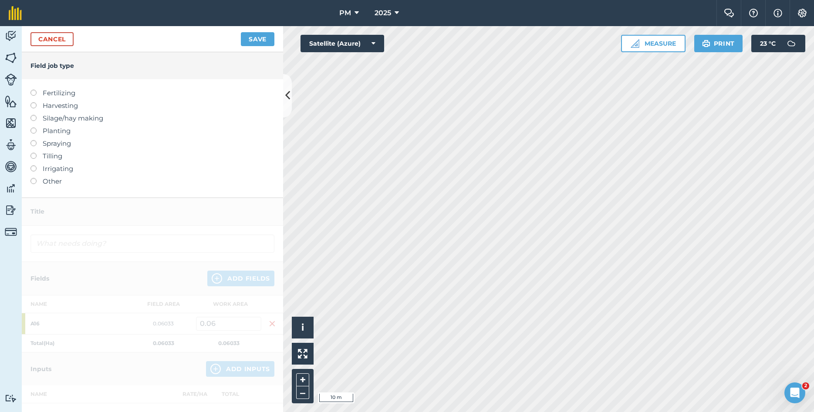
click at [35, 178] on label at bounding box center [36, 178] width 12 height 0
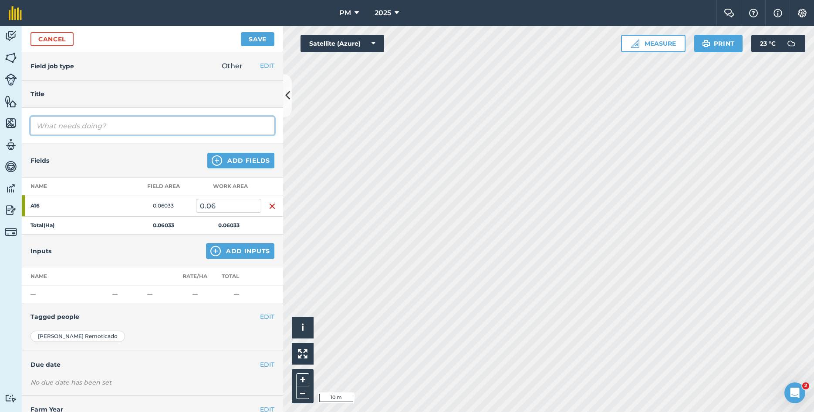
click at [84, 127] on input "text" at bounding box center [152, 126] width 244 height 18
type input "NOT WORTH KEEPING SO MOW AND COVER"
click at [270, 317] on button "EDIT" at bounding box center [267, 317] width 14 height 10
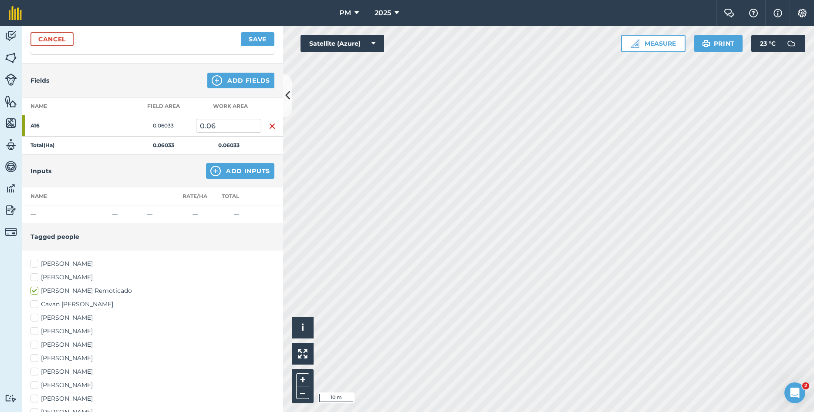
scroll to position [141, 0]
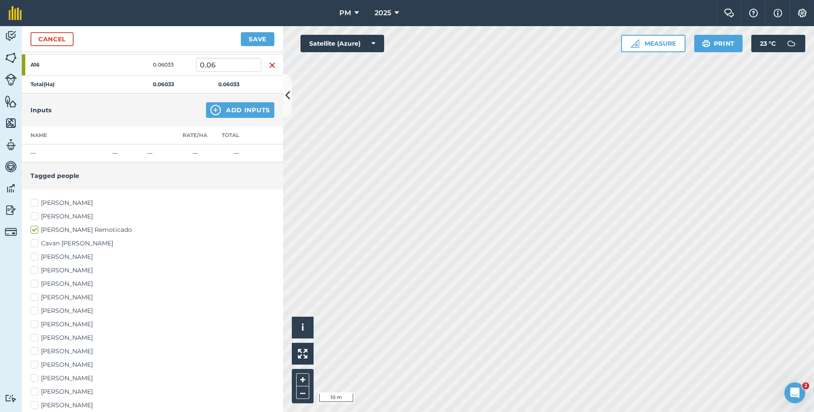
click at [38, 298] on label "[PERSON_NAME]" at bounding box center [152, 297] width 244 height 9
click at [36, 298] on input "[PERSON_NAME]" at bounding box center [33, 296] width 6 height 6
checkbox input "true"
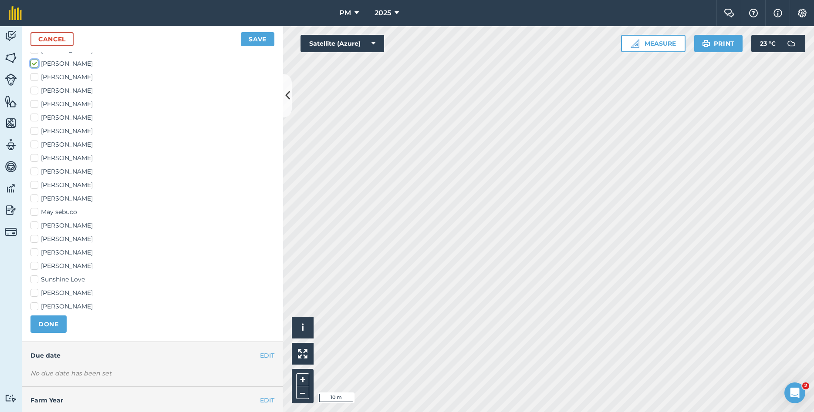
scroll to position [376, 0]
click at [37, 210] on label "May sebuco" at bounding box center [152, 210] width 244 height 9
click at [36, 210] on input "May sebuco" at bounding box center [33, 209] width 6 height 6
checkbox input "true"
click at [257, 34] on button "Save" at bounding box center [258, 39] width 34 height 14
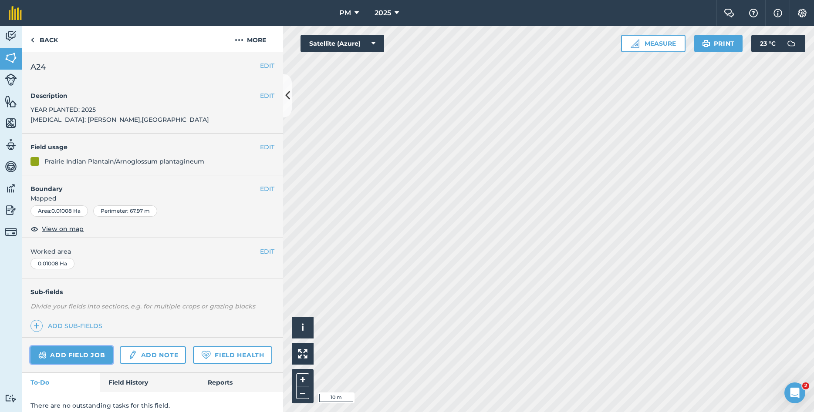
click at [92, 350] on link "Add field job" at bounding box center [71, 355] width 82 height 17
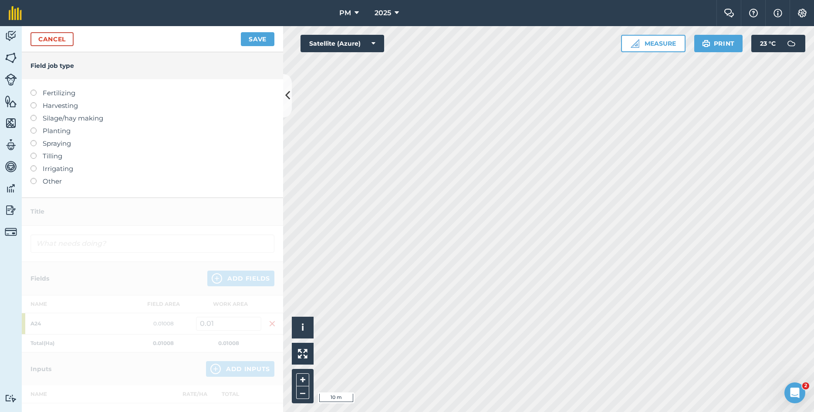
click at [31, 178] on label at bounding box center [36, 178] width 12 height 0
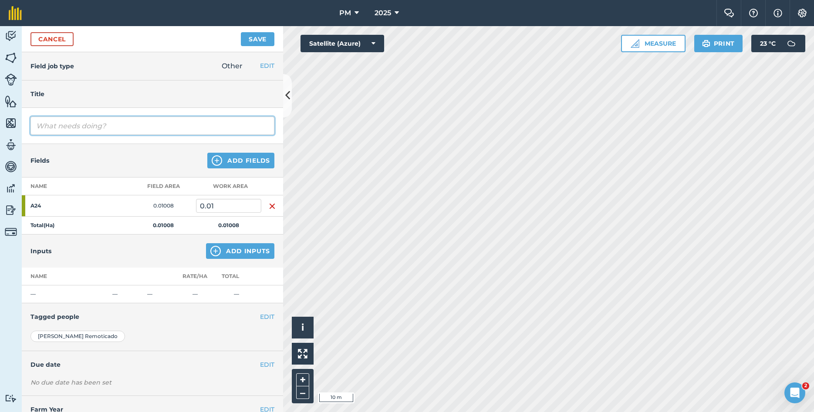
click at [60, 131] on input "text" at bounding box center [152, 126] width 244 height 18
type input "HOE"
click at [273, 321] on button "EDIT" at bounding box center [267, 317] width 14 height 10
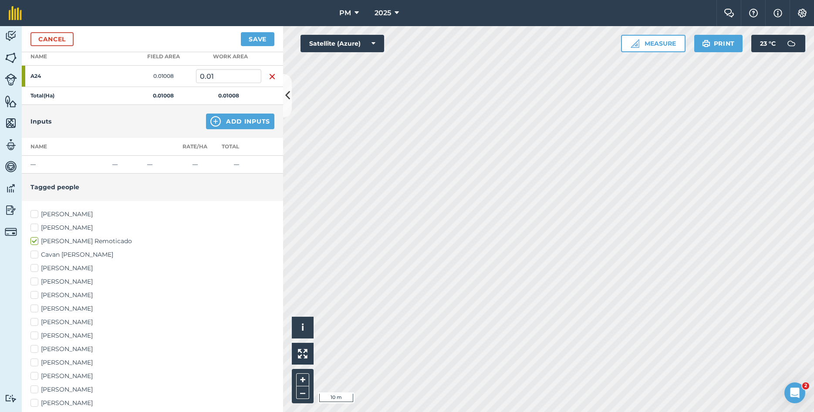
scroll to position [141, 0]
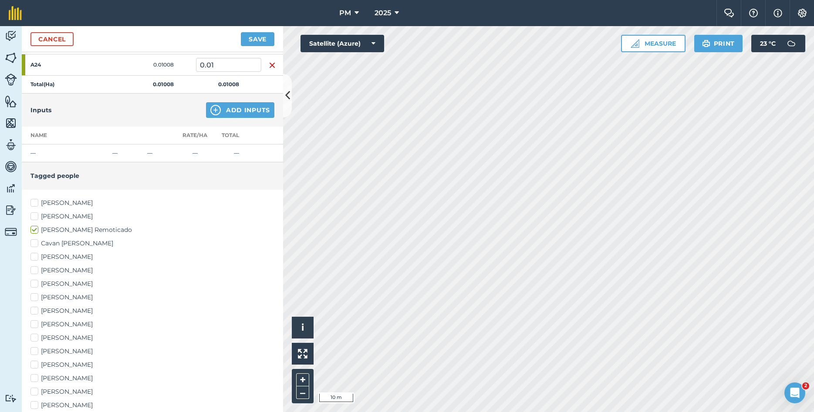
click at [37, 297] on label "[PERSON_NAME]" at bounding box center [152, 297] width 244 height 9
click at [36, 297] on input "[PERSON_NAME]" at bounding box center [33, 296] width 6 height 6
checkbox input "true"
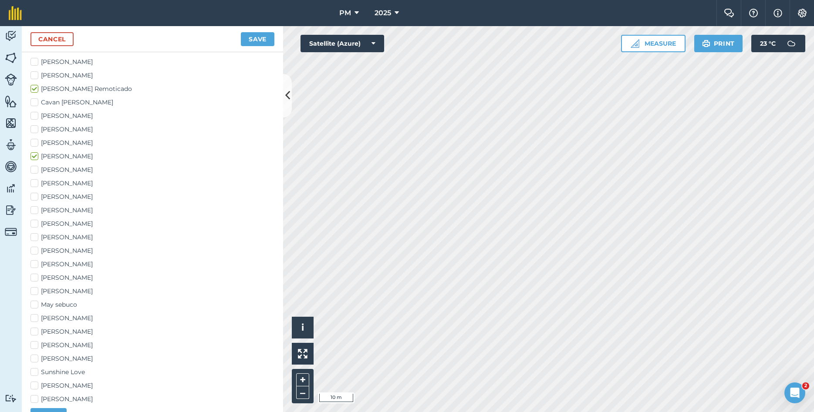
click at [34, 309] on label "May sebuco" at bounding box center [152, 304] width 244 height 9
click at [34, 306] on input "May sebuco" at bounding box center [33, 303] width 6 height 6
checkbox input "true"
click at [255, 39] on button "Save" at bounding box center [258, 39] width 34 height 14
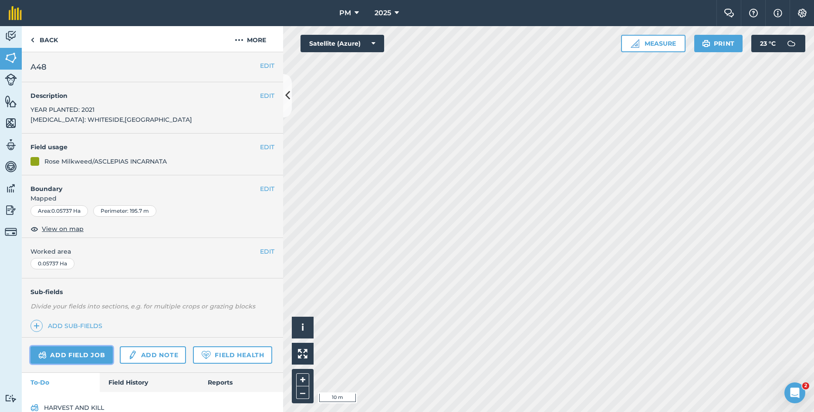
click at [81, 354] on link "Add field job" at bounding box center [71, 355] width 82 height 17
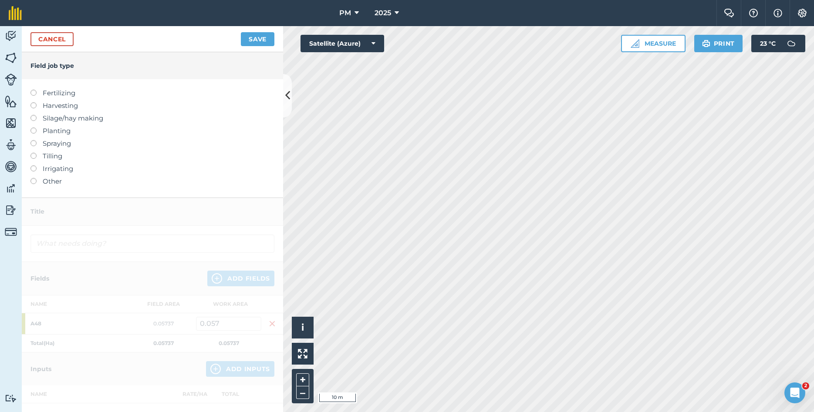
click at [44, 184] on label "Other" at bounding box center [152, 181] width 244 height 10
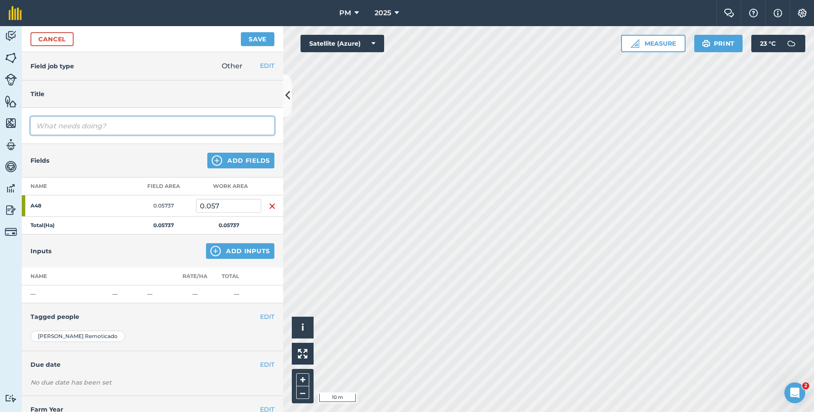
click at [79, 129] on input "text" at bounding box center [152, 126] width 244 height 18
type input "HARVEST AND KILL"
click at [264, 317] on button "EDIT" at bounding box center [267, 317] width 14 height 10
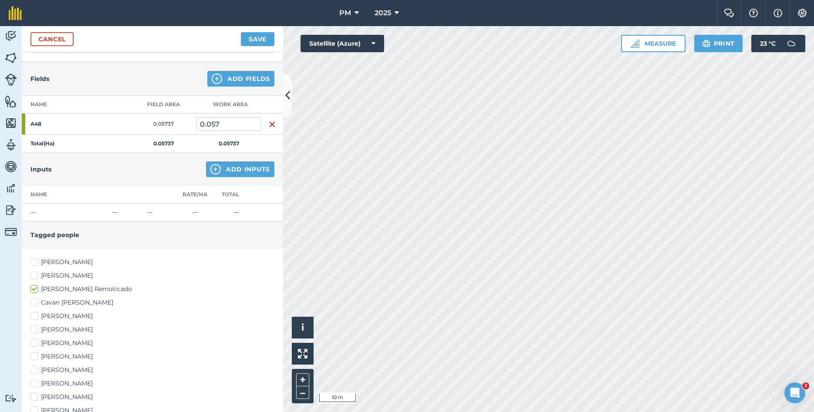
scroll to position [188, 0]
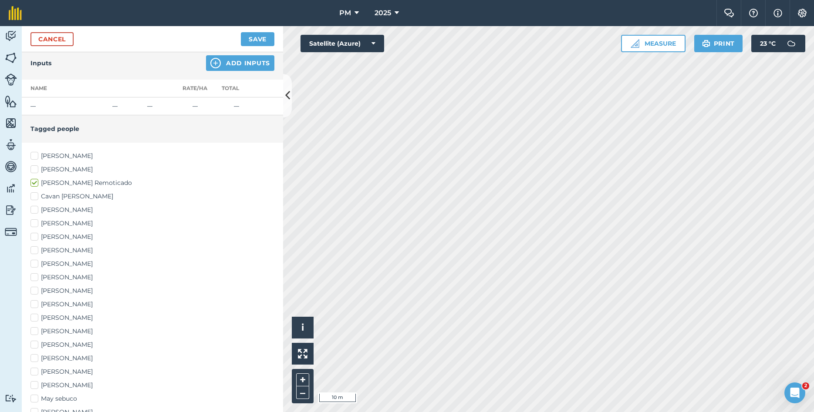
click at [35, 251] on label "[PERSON_NAME]" at bounding box center [152, 250] width 244 height 9
click at [35, 251] on input "[PERSON_NAME]" at bounding box center [33, 249] width 6 height 6
checkbox input "true"
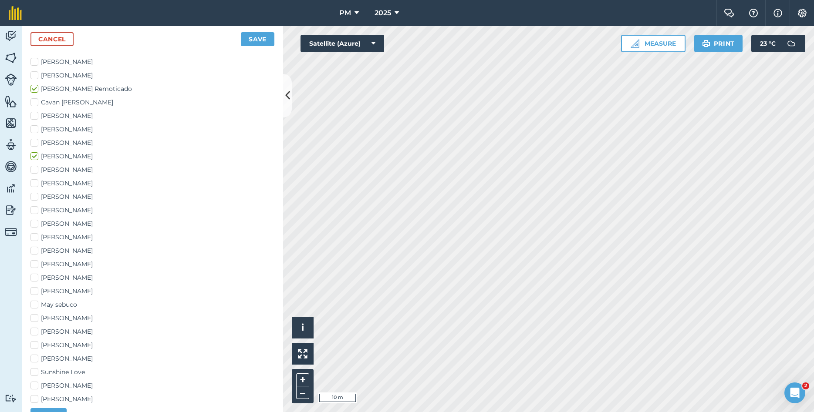
click at [35, 304] on label "May sebuco" at bounding box center [152, 304] width 244 height 9
click at [35, 304] on input "May sebuco" at bounding box center [33, 303] width 6 height 6
checkbox input "true"
click at [249, 42] on button "Save" at bounding box center [258, 39] width 34 height 14
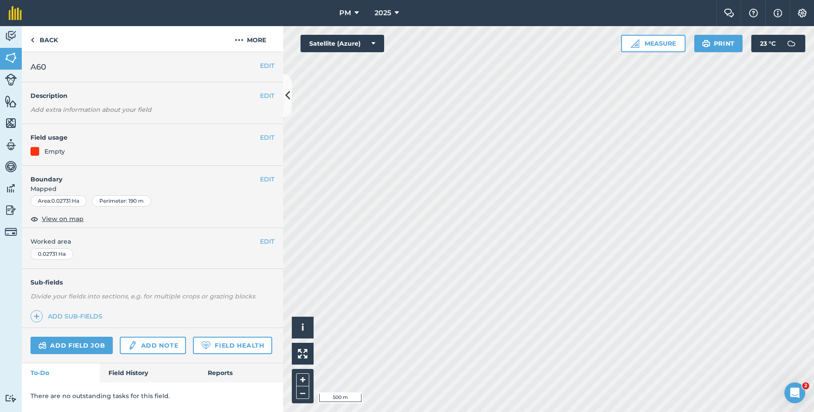
click at [610, 11] on div "PM 2025 Farm Chat Help Info Settings PM - 2025 Reproduced with the permission o…" at bounding box center [407, 206] width 814 height 412
click at [236, 42] on img at bounding box center [239, 40] width 9 height 10
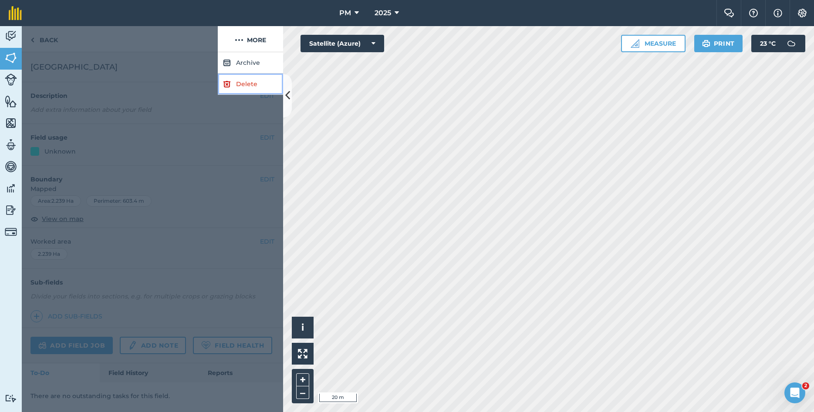
click at [242, 88] on link "Delete" at bounding box center [250, 84] width 65 height 21
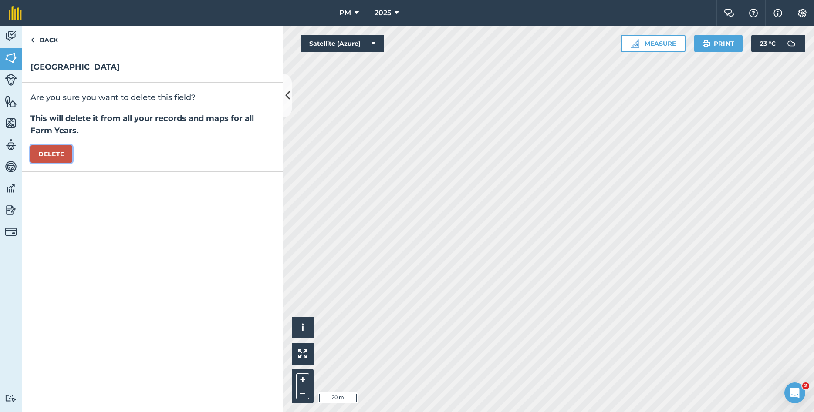
click at [70, 155] on button "Delete" at bounding box center [51, 153] width 42 height 17
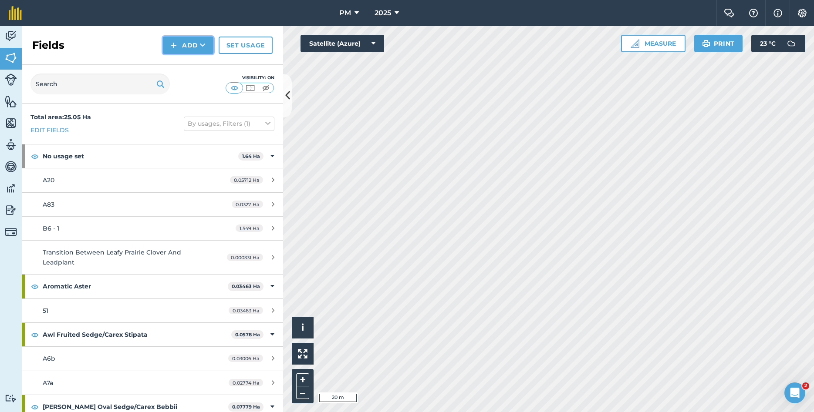
click at [193, 48] on button "Add" at bounding box center [188, 45] width 51 height 17
click at [193, 65] on link "Draw" at bounding box center [188, 64] width 48 height 19
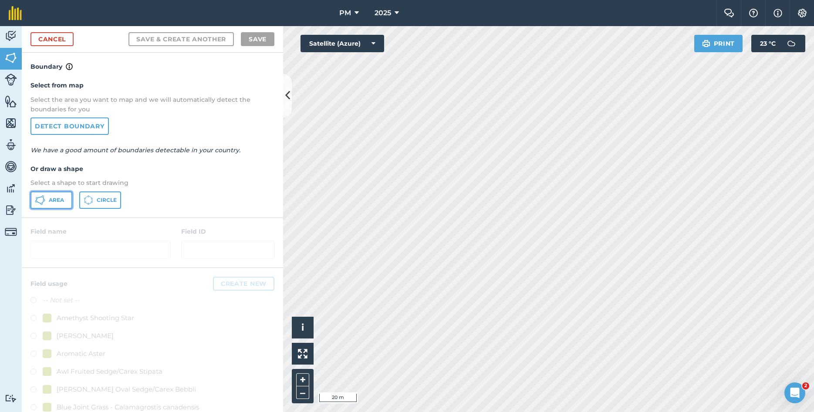
click at [59, 198] on span "Area" at bounding box center [56, 200] width 15 height 7
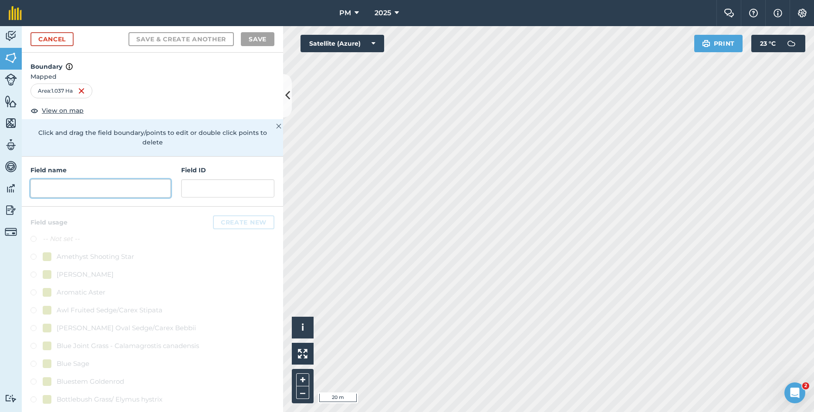
click at [52, 179] on input "text" at bounding box center [100, 188] width 140 height 18
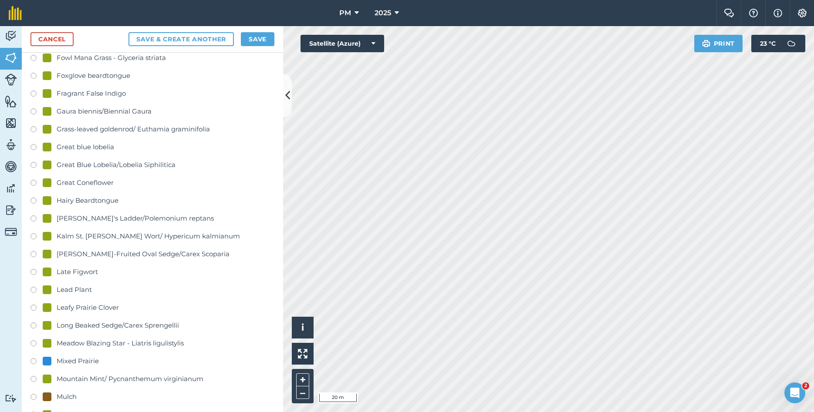
scroll to position [940, 0]
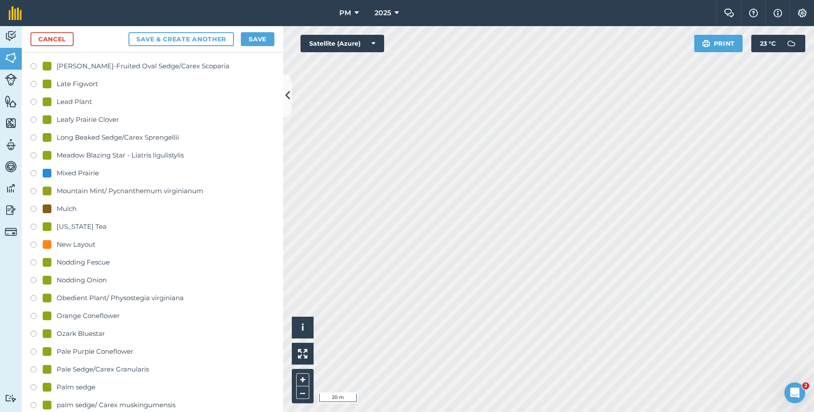
type input "H40"
click at [35, 170] on label at bounding box center [36, 174] width 12 height 9
radio input "true"
click at [263, 41] on button "Save" at bounding box center [258, 39] width 34 height 14
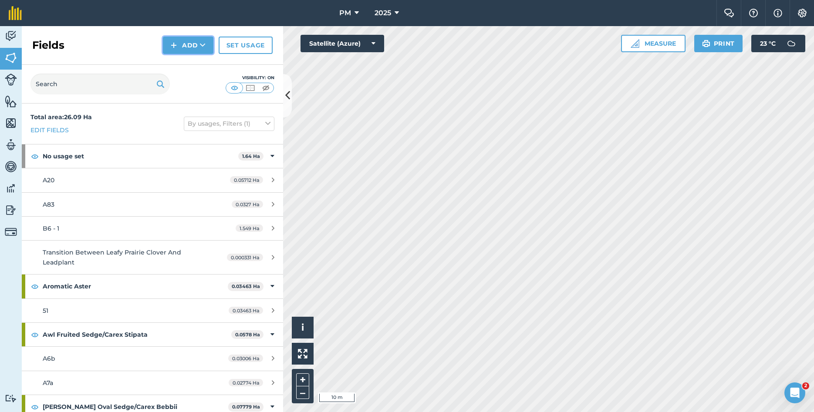
click at [202, 49] on icon at bounding box center [203, 45] width 6 height 9
click at [188, 64] on link "Draw" at bounding box center [188, 64] width 48 height 19
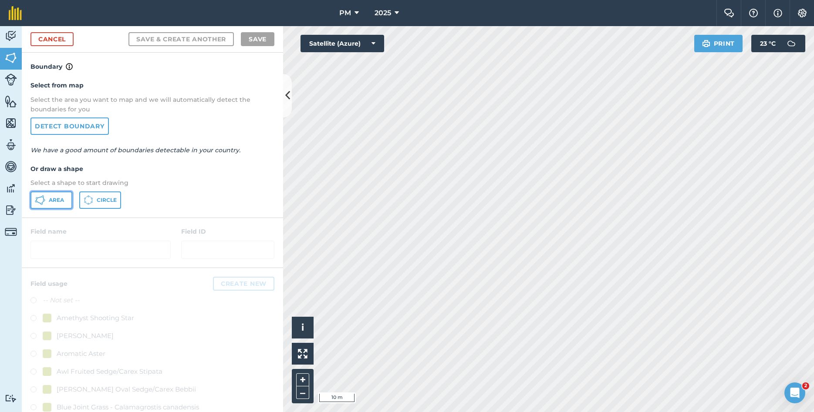
click at [59, 197] on span "Area" at bounding box center [56, 200] width 15 height 7
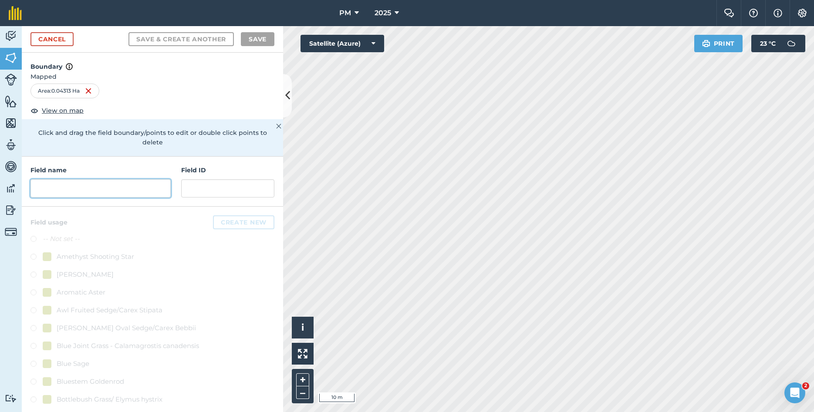
click at [131, 179] on input "text" at bounding box center [100, 188] width 140 height 18
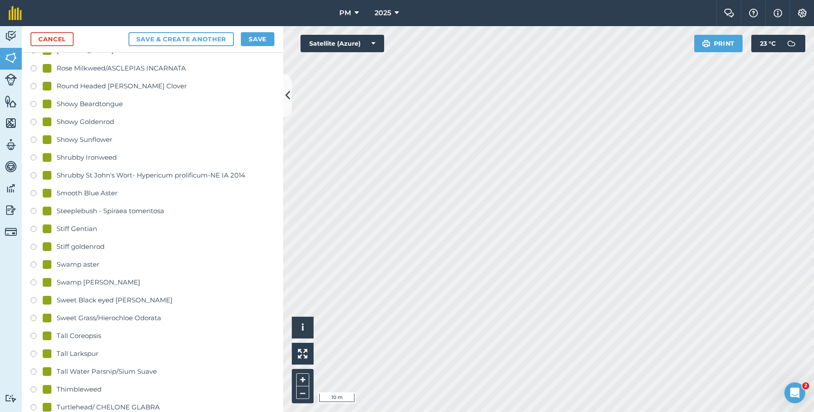
scroll to position [1740, 0]
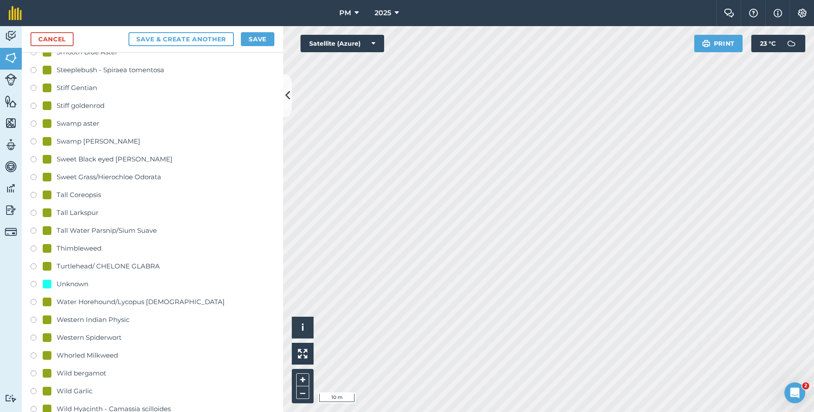
type input "H1"
click at [36, 281] on label at bounding box center [36, 285] width 12 height 9
radio input "true"
click at [258, 34] on button "Save" at bounding box center [258, 39] width 34 height 14
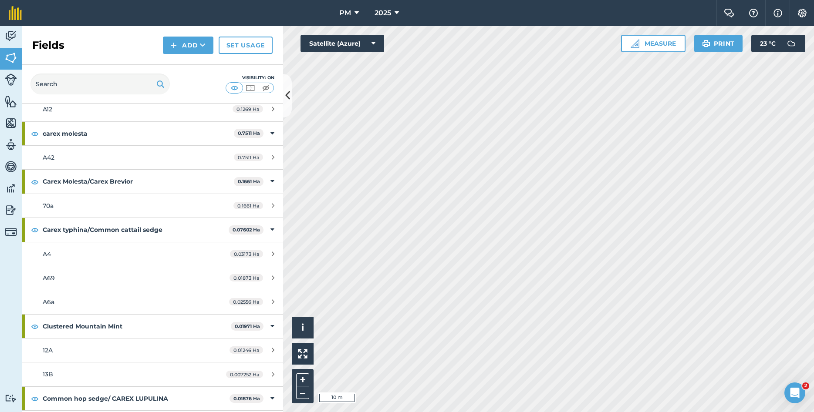
scroll to position [329, 0]
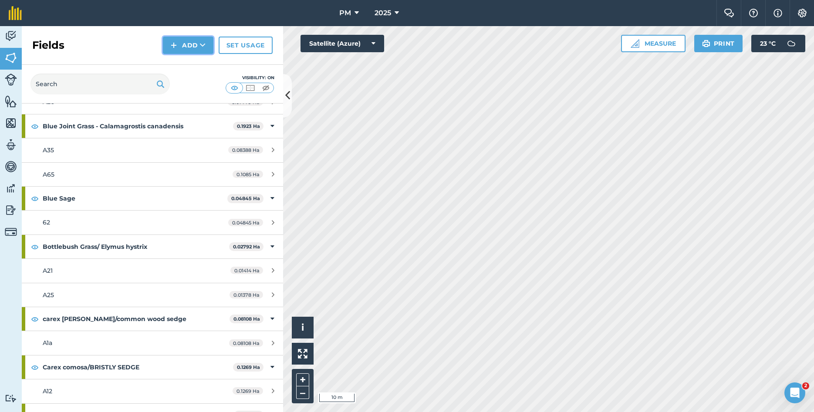
click at [202, 49] on icon at bounding box center [203, 45] width 6 height 9
click at [200, 68] on link "Draw" at bounding box center [188, 64] width 48 height 19
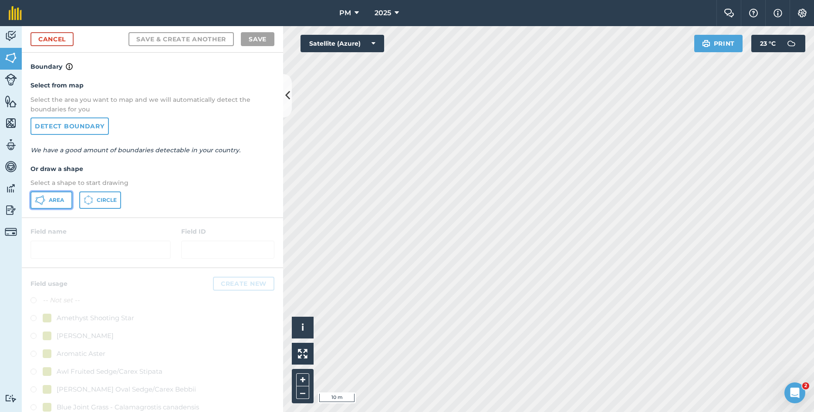
click at [67, 205] on button "Area" at bounding box center [51, 200] width 42 height 17
click at [377, 49] on div "Click to start drawing i © 2025 TomTom, Microsoft 5 m + – Satellite (Azure) Pri…" at bounding box center [548, 219] width 531 height 386
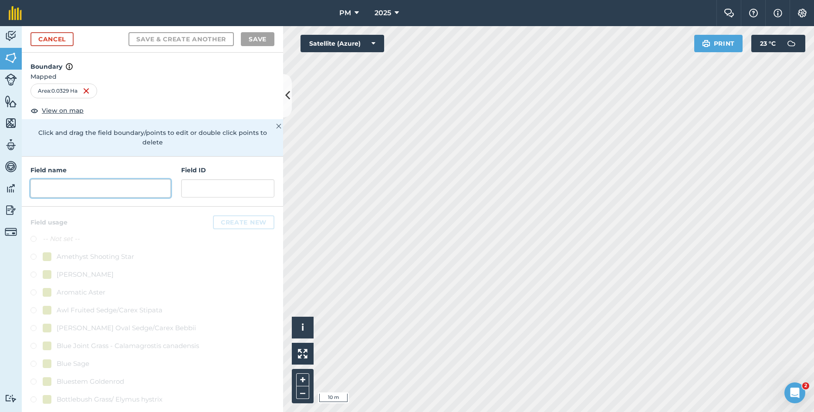
click at [104, 182] on input "text" at bounding box center [100, 188] width 140 height 18
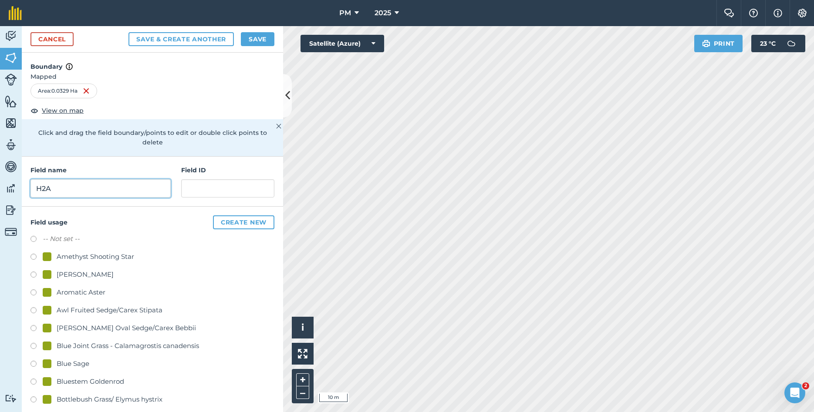
type input "H2A"
click at [251, 216] on button "Create new" at bounding box center [243, 223] width 61 height 14
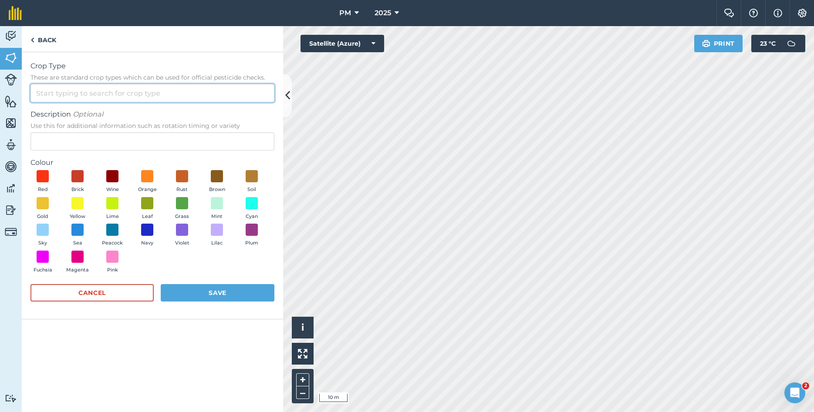
click at [75, 92] on input "Crop Type These are standard crop types which can be used for official pesticid…" at bounding box center [152, 93] width 244 height 18
click at [67, 111] on li "Other" at bounding box center [152, 113] width 243 height 20
type input "Other"
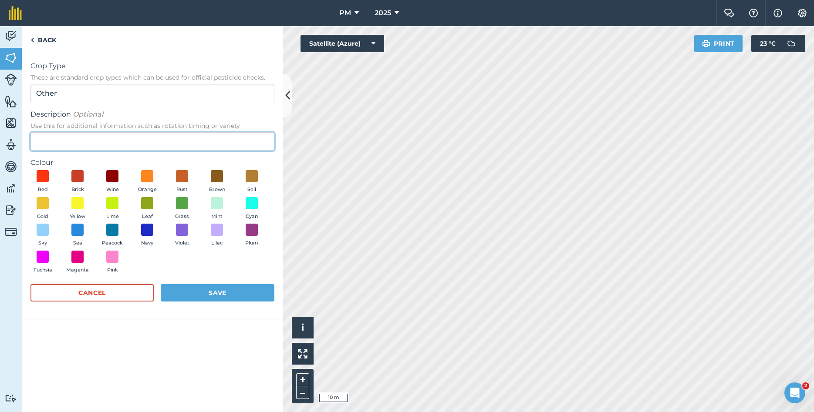
click at [73, 140] on input "Description Optional Use this for additional information such as rotation timin…" at bounding box center [152, 141] width 244 height 18
type input "ASCLEPIAS TUBEROSA/BUTTERFLY WEED"
click at [146, 210] on button "Leaf" at bounding box center [147, 209] width 24 height 24
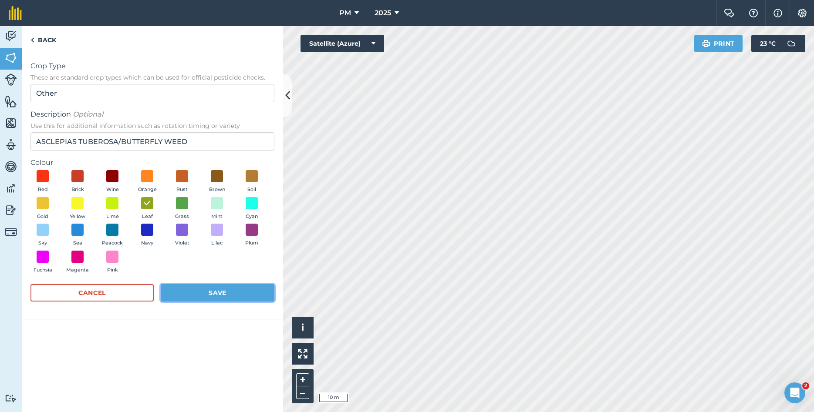
click at [212, 295] on button "Save" at bounding box center [218, 292] width 114 height 17
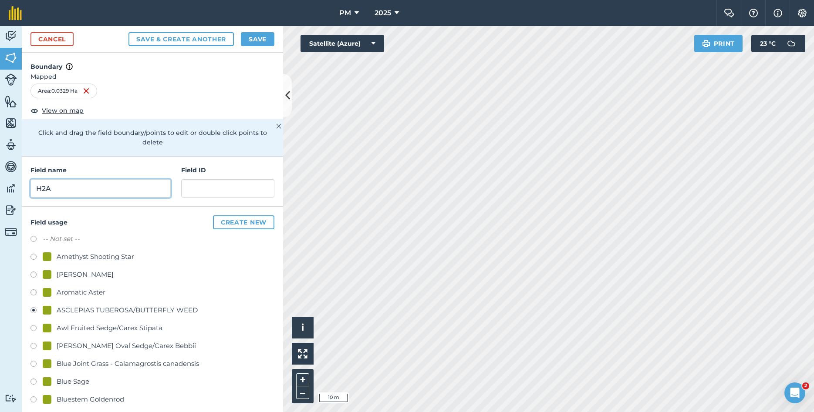
click at [81, 185] on input "H2A" at bounding box center [100, 188] width 140 height 18
type input "H2"
click at [260, 39] on button "Save" at bounding box center [258, 39] width 34 height 14
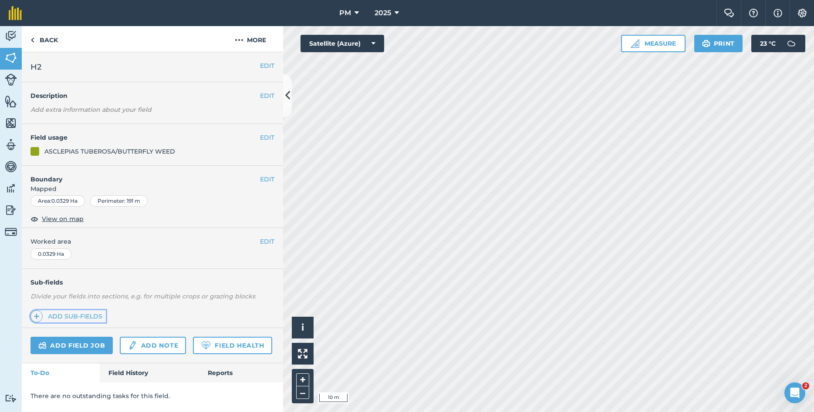
click at [65, 314] on link "Add sub-fields" at bounding box center [67, 316] width 75 height 12
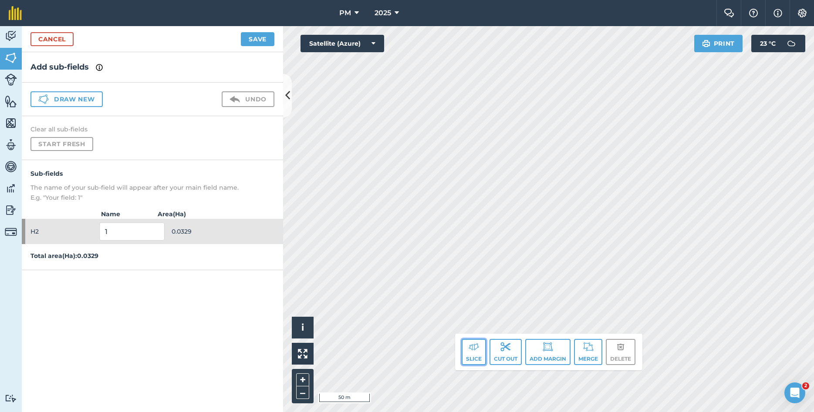
click at [468, 353] on button "Slice" at bounding box center [474, 352] width 24 height 26
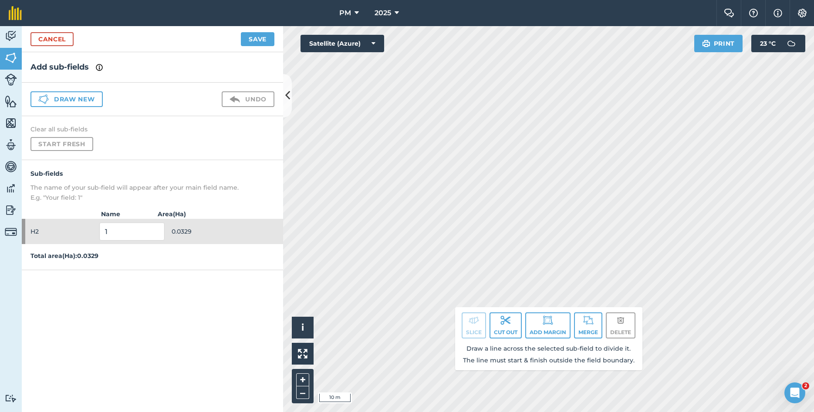
click at [494, 313] on div "Click to start drawing. Line must start & end outside boundary i © 2025 TomTom,…" at bounding box center [548, 219] width 531 height 386
click at [585, 346] on div "Click to start drawing. Line must start & end outside boundary i © 2025 TomTom,…" at bounding box center [548, 219] width 531 height 386
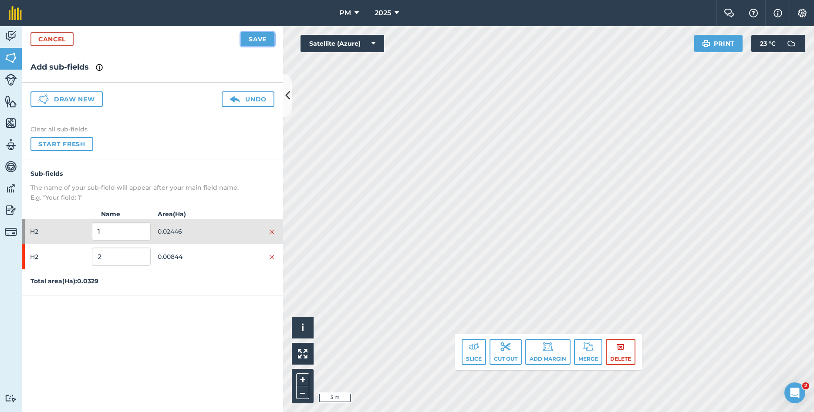
click at [260, 39] on button "Save" at bounding box center [258, 39] width 34 height 14
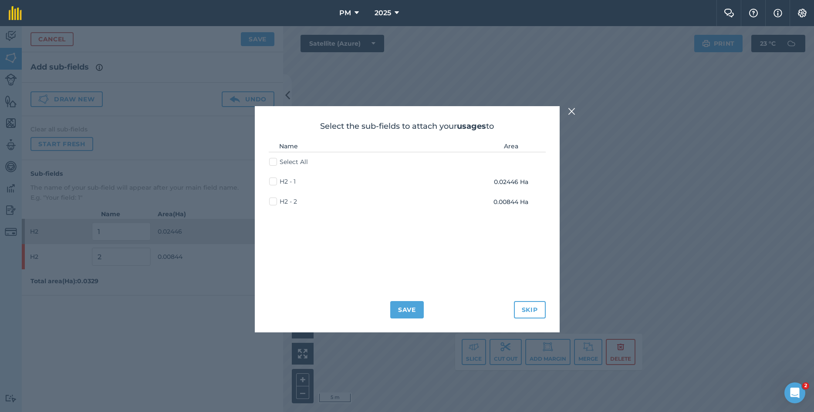
click at [276, 203] on label "H2 - 2" at bounding box center [283, 201] width 28 height 9
click at [275, 203] on input "H2 - 2" at bounding box center [272, 200] width 6 height 6
checkbox input "true"
click at [405, 310] on button "Save" at bounding box center [407, 309] width 34 height 17
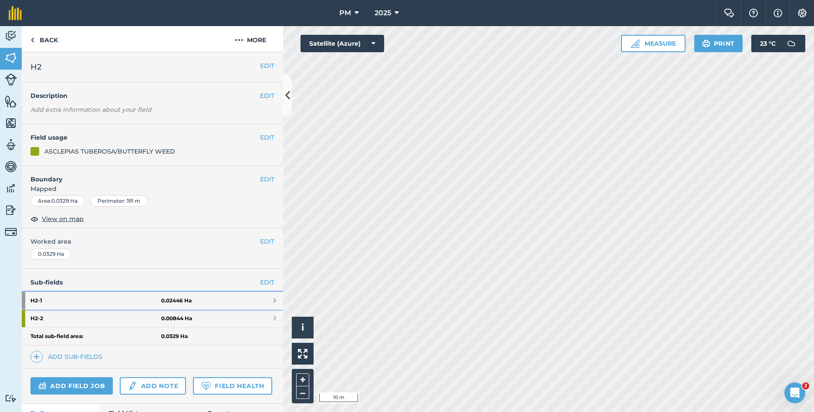
click at [93, 303] on strong "H2 - 1" at bounding box center [95, 300] width 131 height 17
click at [114, 302] on strong "H2 - 1" at bounding box center [95, 300] width 131 height 17
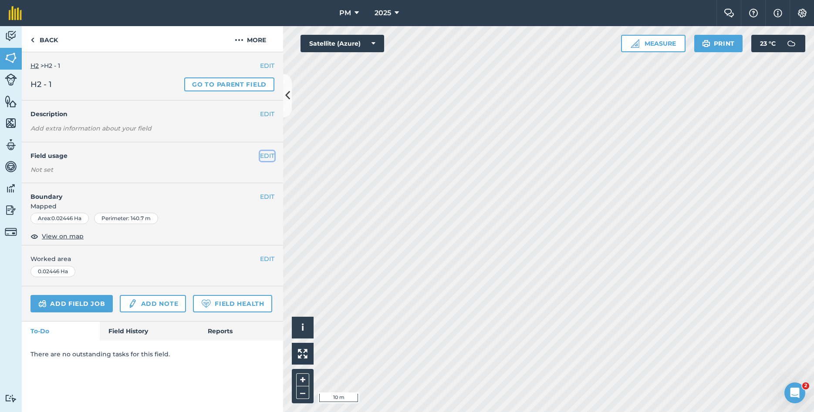
click at [268, 161] on button "EDIT" at bounding box center [267, 156] width 14 height 10
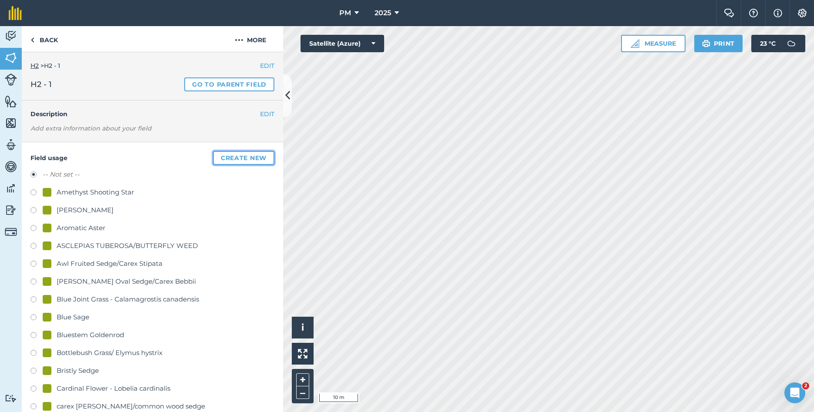
click at [249, 154] on button "Create new" at bounding box center [243, 158] width 61 height 14
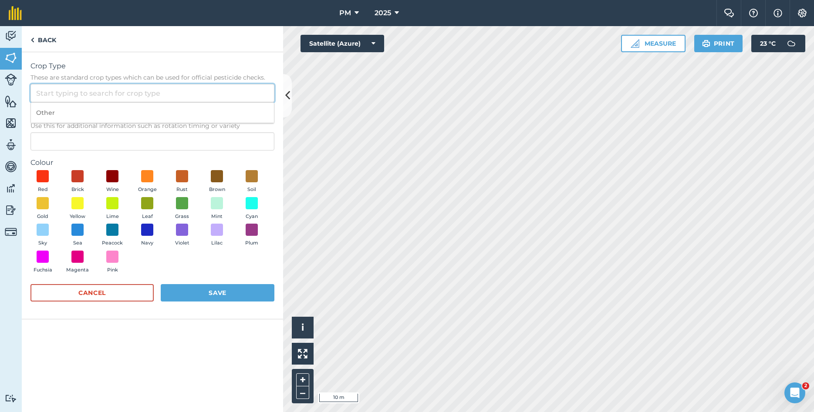
click at [100, 91] on input "Crop Type These are standard crop types which can be used for official pesticid…" at bounding box center [152, 93] width 244 height 18
click at [86, 110] on li "Other" at bounding box center [152, 113] width 243 height 20
type input "Other"
click at [83, 142] on input "Description Optional Use this for additional information such as rotation timin…" at bounding box center [152, 141] width 244 height 18
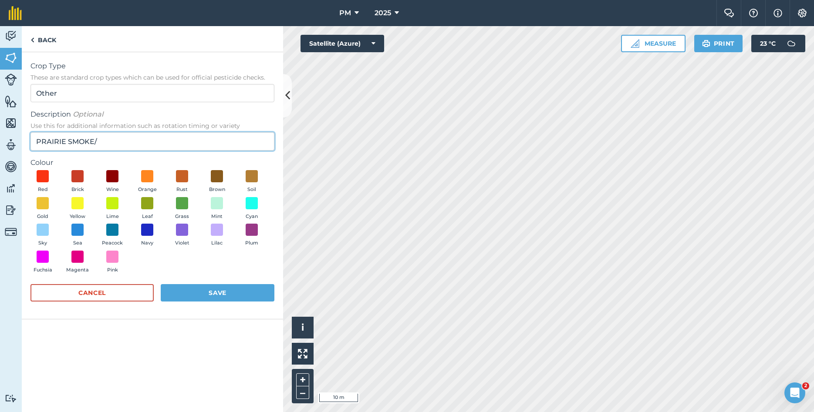
paste input "Geum triflorum"
click at [114, 142] on input "PRAIRIE SMOKE/ Geum triflorum" at bounding box center [152, 141] width 244 height 18
type input "PRAIRIE SMOKE/ Geum triflorum"
click at [150, 203] on span at bounding box center [147, 202] width 13 height 13
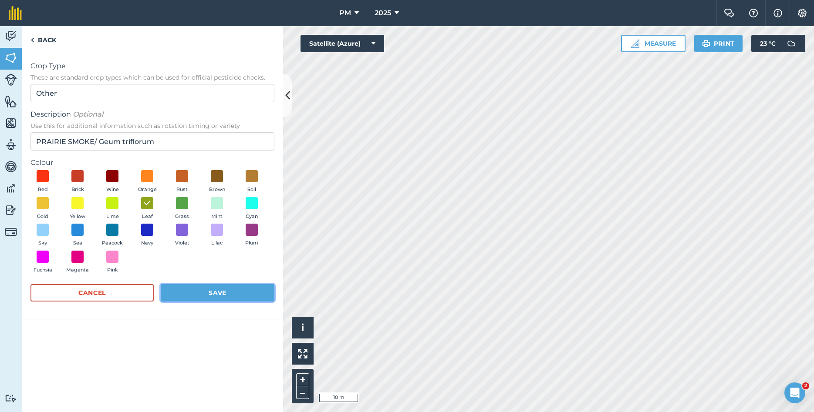
click at [217, 290] on button "Save" at bounding box center [218, 292] width 114 height 17
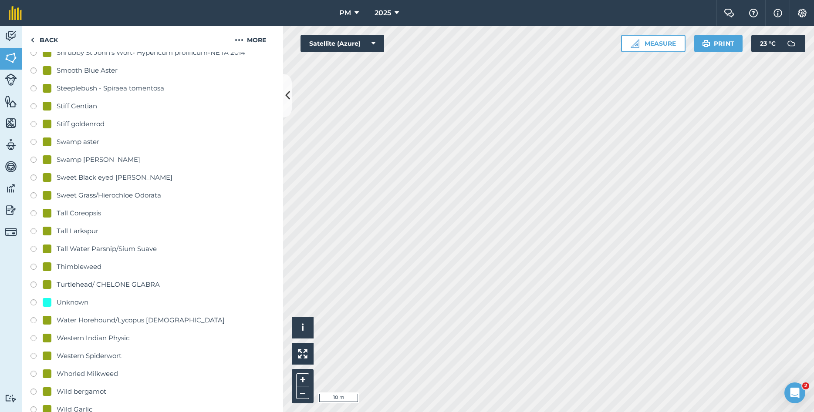
scroll to position [1975, 0]
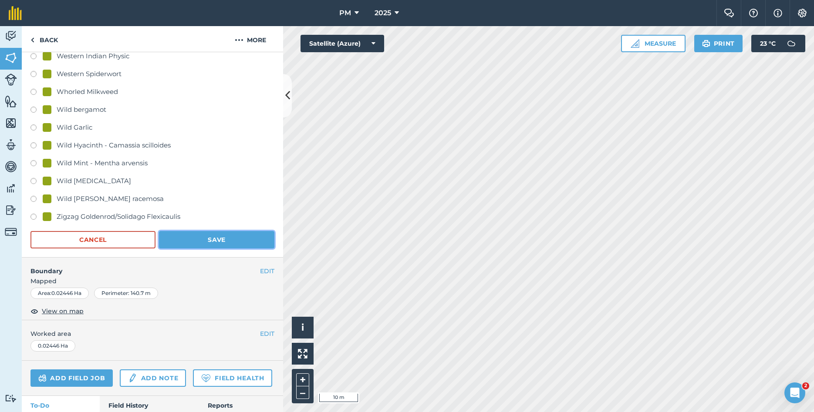
click at [202, 243] on button "Save" at bounding box center [216, 239] width 115 height 17
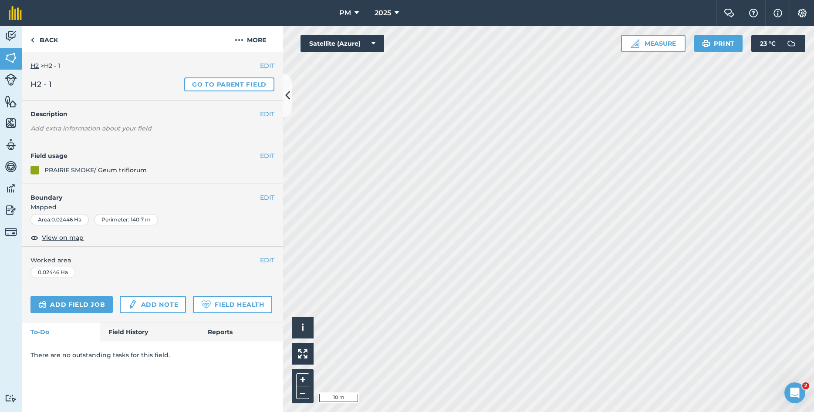
scroll to position [0, 0]
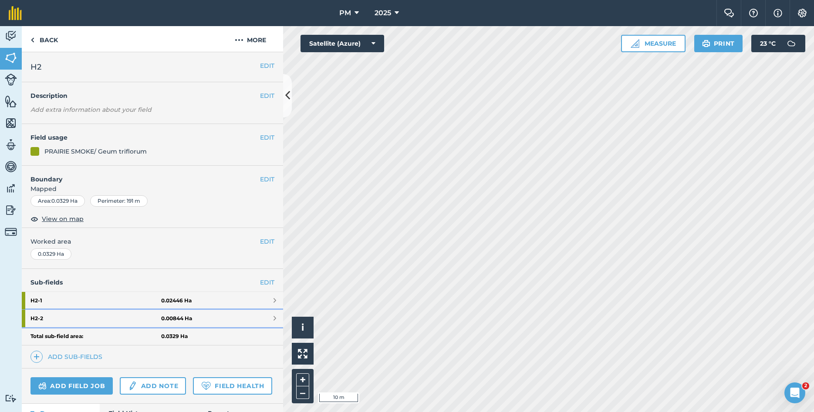
click at [184, 319] on strong "0.00844 Ha" at bounding box center [176, 318] width 31 height 7
click at [49, 305] on strong "H2 - 1" at bounding box center [95, 300] width 131 height 17
click at [48, 300] on strong "H2 - 1" at bounding box center [95, 300] width 131 height 17
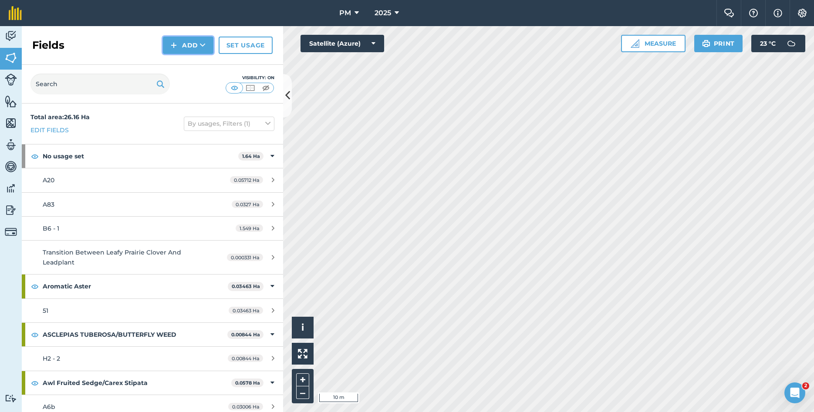
click at [198, 48] on button "Add" at bounding box center [188, 45] width 51 height 17
click at [195, 65] on link "Draw" at bounding box center [188, 64] width 48 height 19
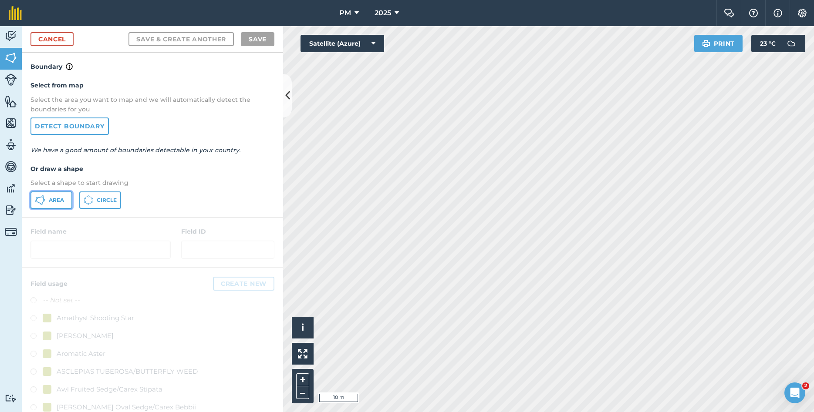
click at [51, 202] on span "Area" at bounding box center [56, 200] width 15 height 7
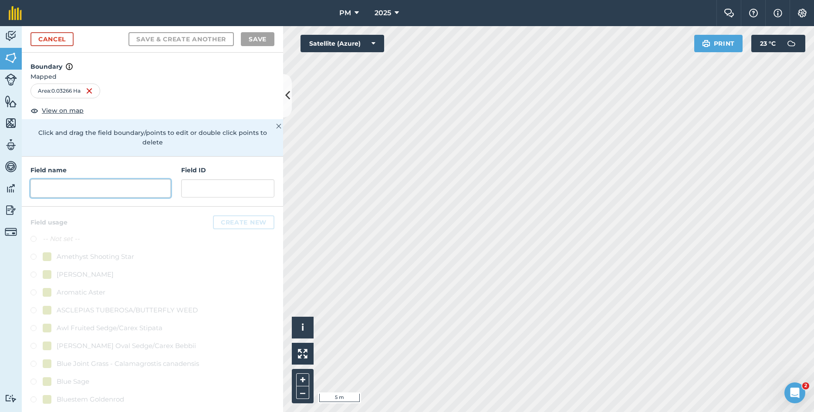
click at [130, 179] on input "text" at bounding box center [100, 188] width 140 height 18
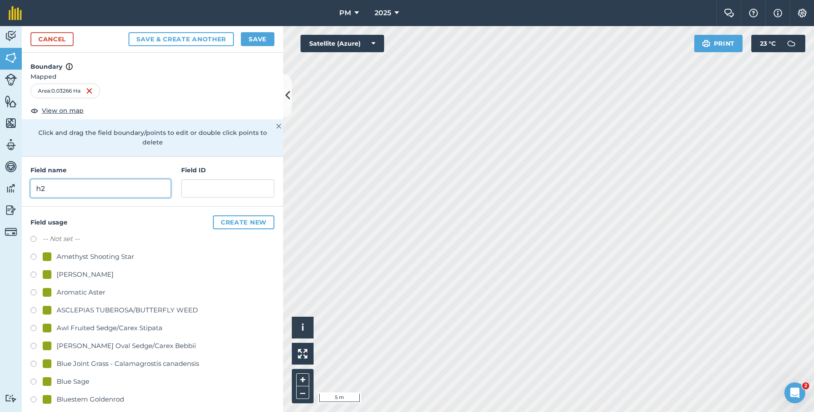
type input "h"
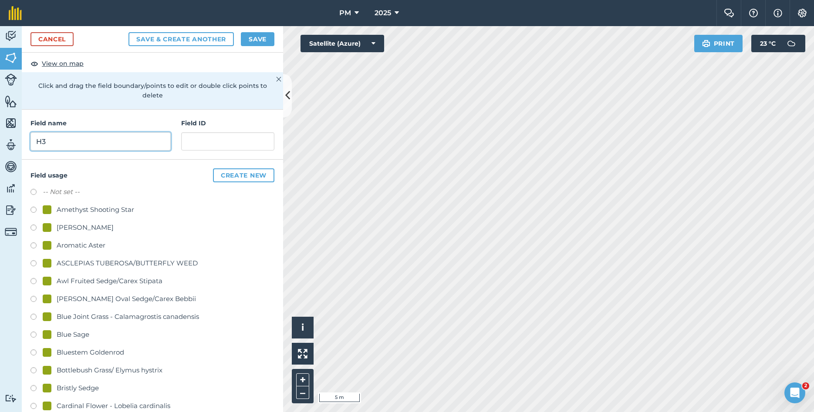
type input "H3"
click at [31, 260] on label at bounding box center [36, 264] width 12 height 9
radio input "true"
click at [260, 37] on button "Save" at bounding box center [258, 39] width 34 height 14
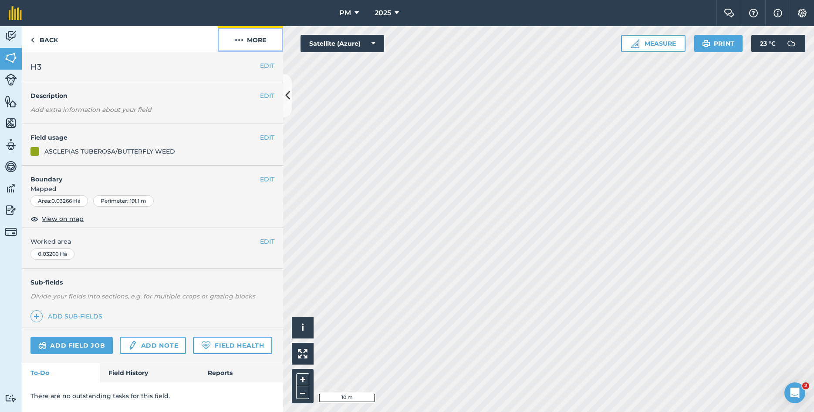
click at [256, 40] on button "More" at bounding box center [250, 39] width 65 height 26
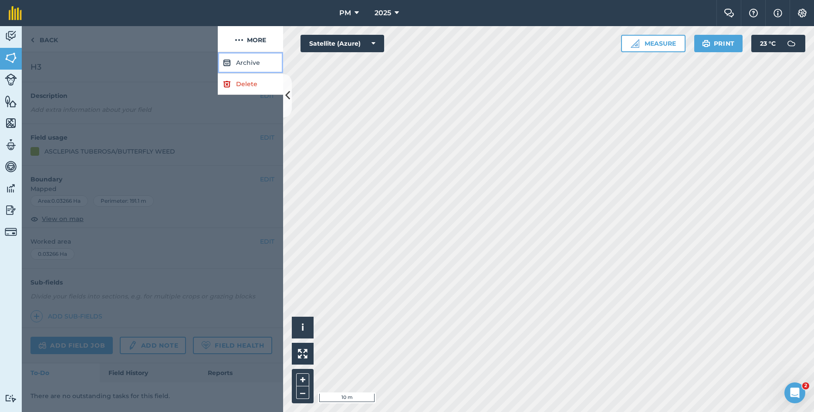
click at [245, 64] on button "Archive" at bounding box center [250, 62] width 65 height 21
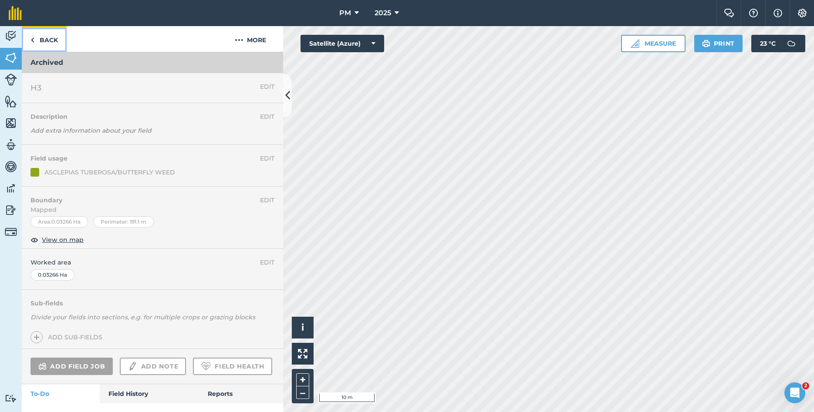
click at [38, 38] on link "Back" at bounding box center [44, 39] width 45 height 26
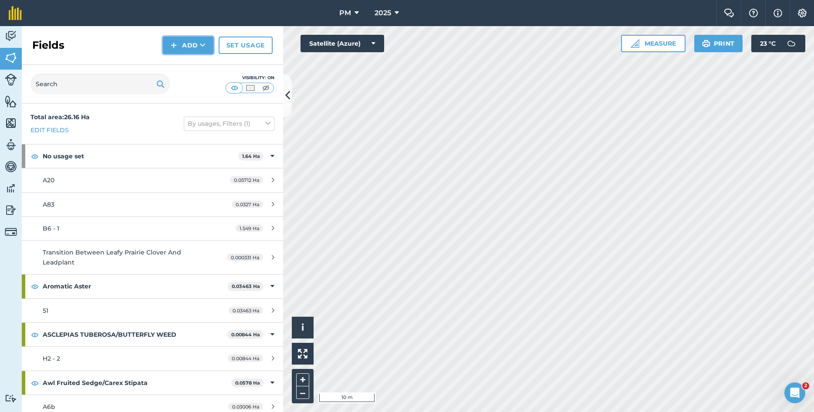
click at [185, 43] on button "Add" at bounding box center [188, 45] width 51 height 17
click at [192, 66] on link "Draw" at bounding box center [188, 64] width 48 height 19
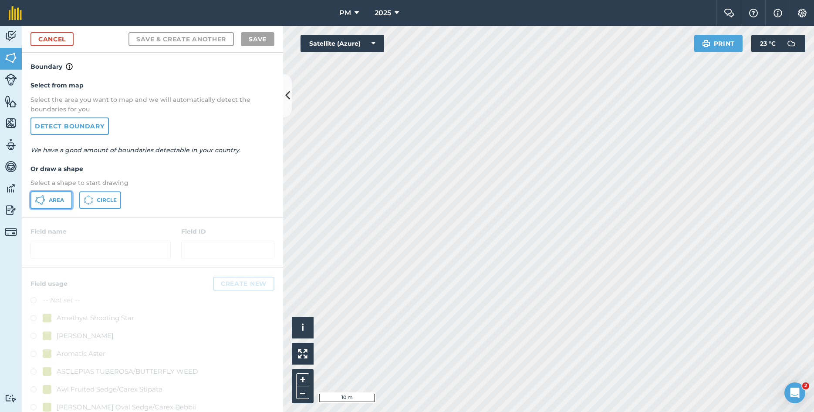
click at [65, 200] on button "Area" at bounding box center [51, 200] width 42 height 17
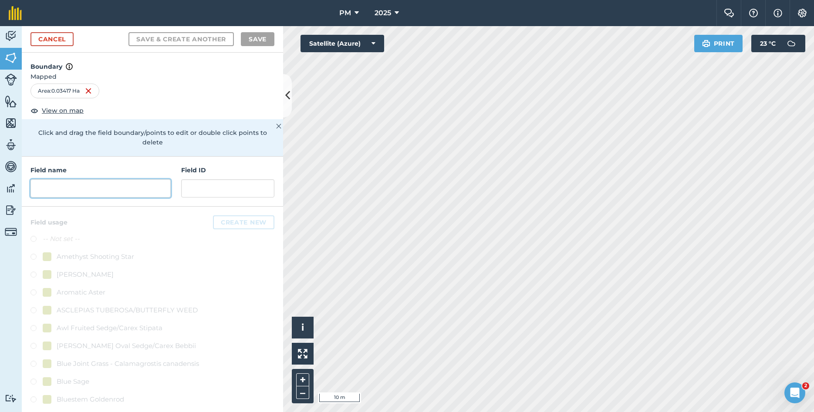
click at [116, 180] on input "text" at bounding box center [100, 188] width 140 height 18
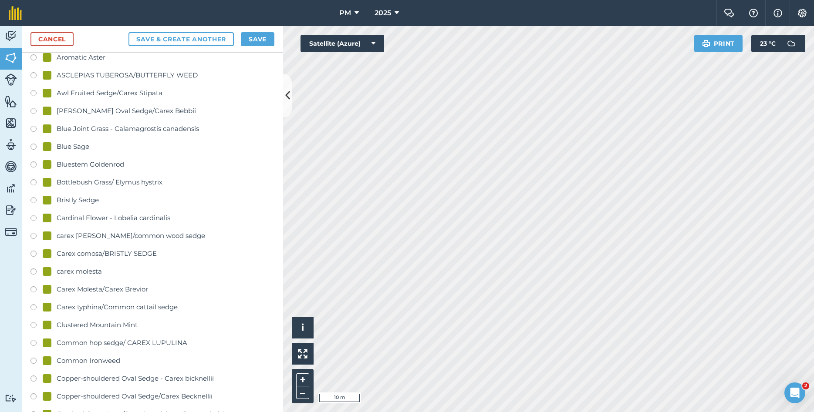
scroll to position [141, 0]
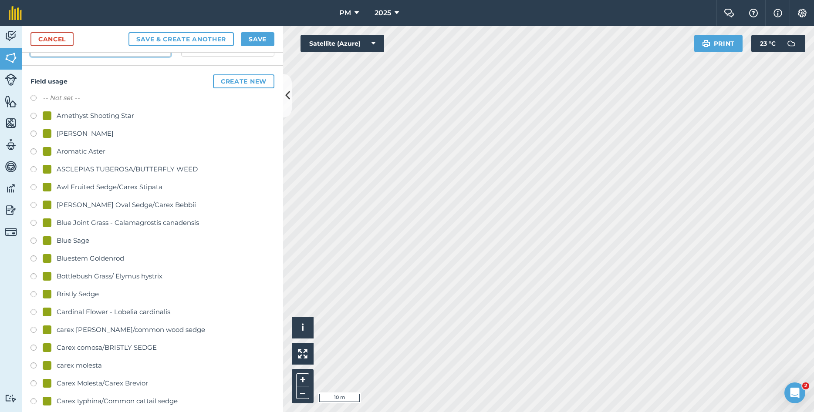
type input "H3"
click at [34, 166] on label at bounding box center [36, 170] width 12 height 9
radio input "true"
click at [248, 37] on button "Save" at bounding box center [258, 39] width 34 height 14
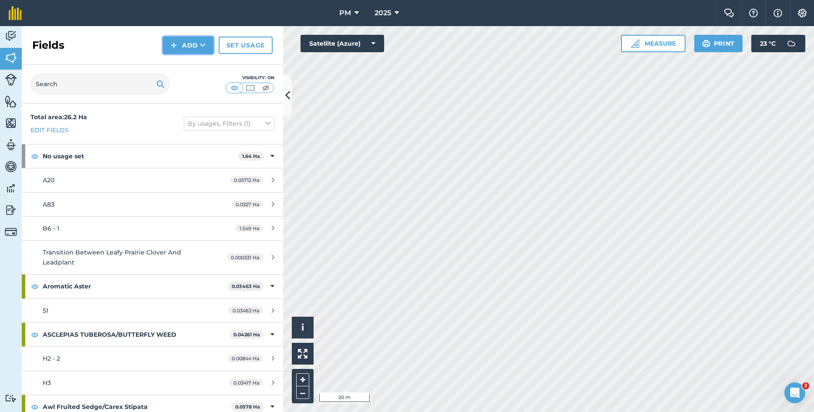
click at [198, 47] on button "Add" at bounding box center [188, 45] width 51 height 17
click at [192, 64] on link "Draw" at bounding box center [188, 64] width 48 height 19
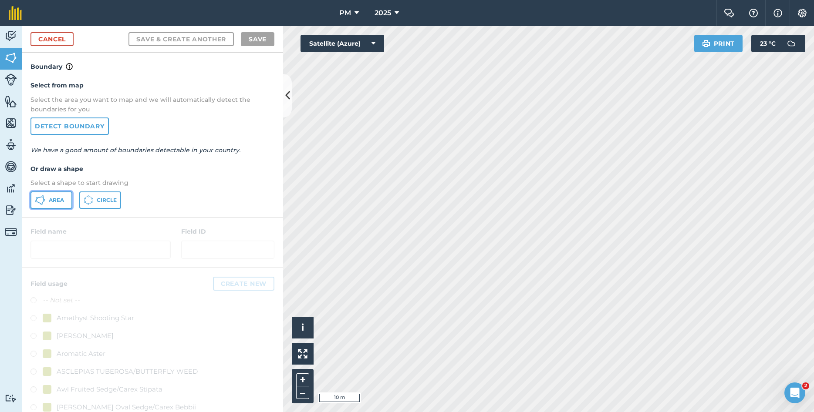
click at [50, 203] on span "Area" at bounding box center [56, 200] width 15 height 7
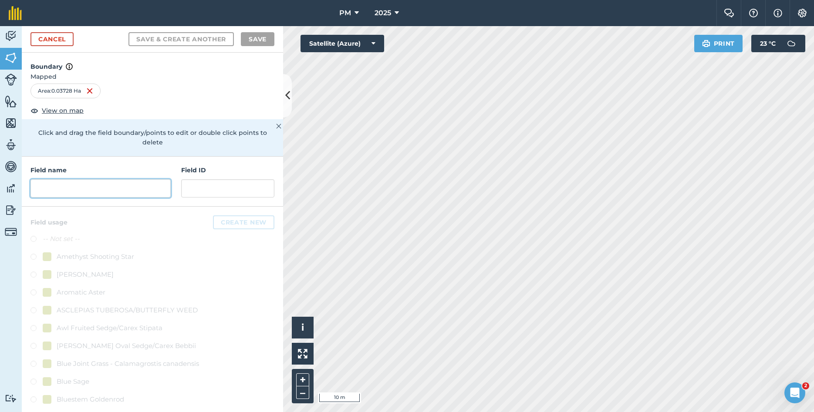
click at [103, 179] on input "text" at bounding box center [100, 188] width 140 height 18
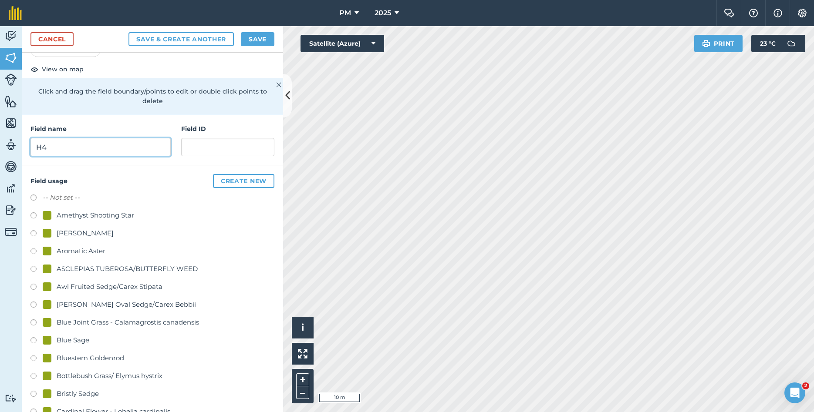
scroll to position [22, 0]
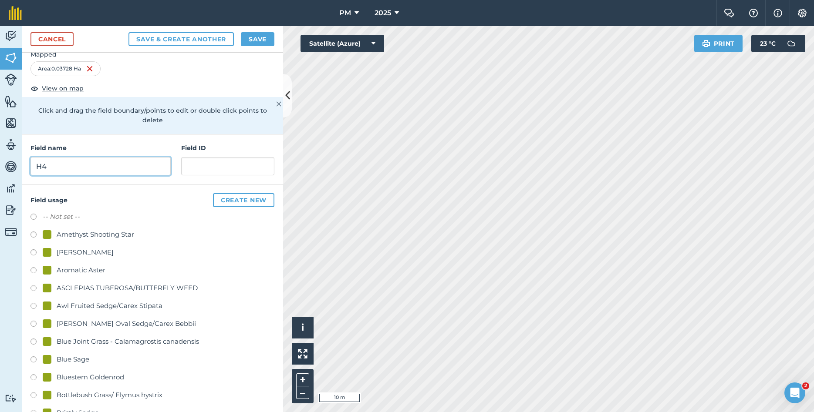
type input "H4"
click at [236, 193] on button "Create new" at bounding box center [243, 200] width 61 height 14
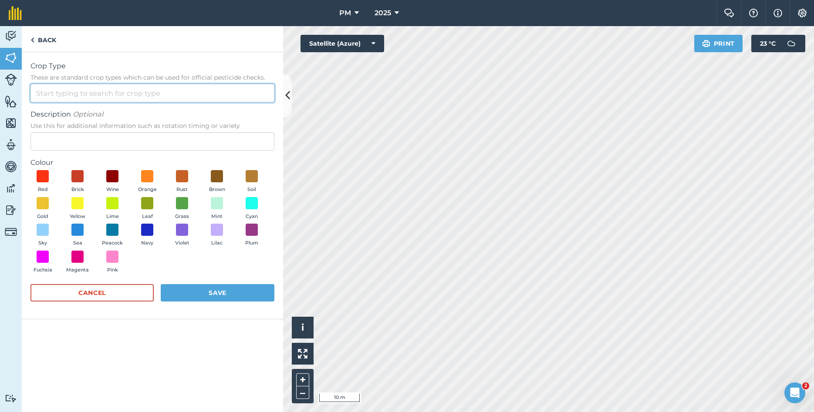
click at [69, 92] on input "Crop Type These are standard crop types which can be used for official pesticid…" at bounding box center [152, 93] width 244 height 18
click at [64, 112] on li "Other" at bounding box center [152, 113] width 243 height 20
type input "Other"
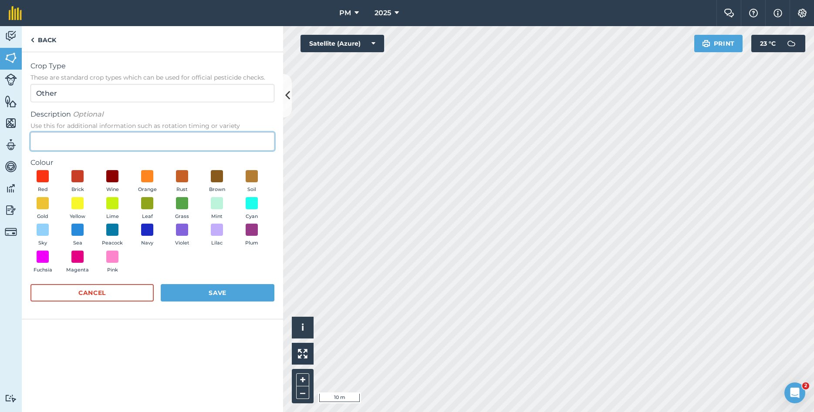
click at [70, 138] on input "Description Optional Use this for additional information such as rotation timin…" at bounding box center [152, 141] width 244 height 18
type input "[PERSON_NAME] PANIC GRASS/PANICUM OLIGOSANTHES"
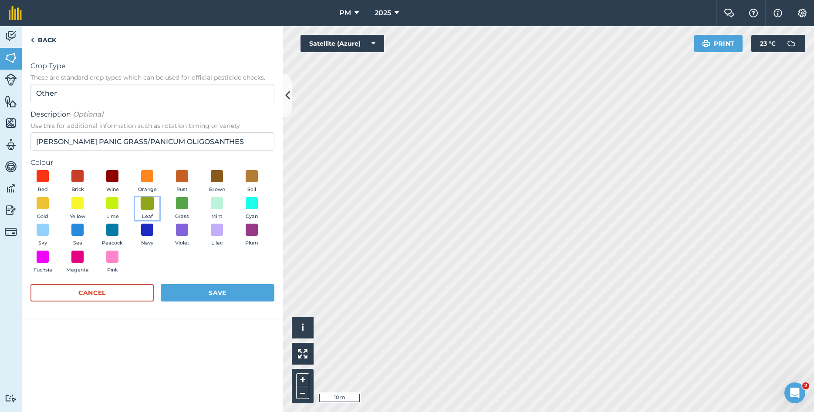
click at [148, 204] on span at bounding box center [147, 202] width 13 height 13
click at [206, 296] on button "Save" at bounding box center [218, 292] width 114 height 17
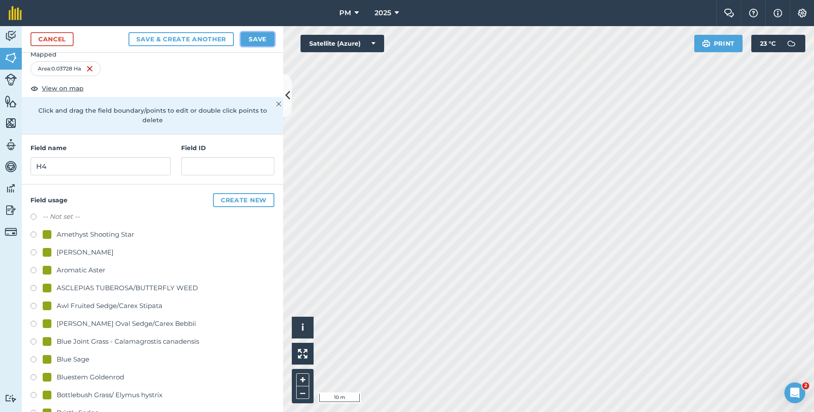
click at [254, 39] on button "Save" at bounding box center [258, 39] width 34 height 14
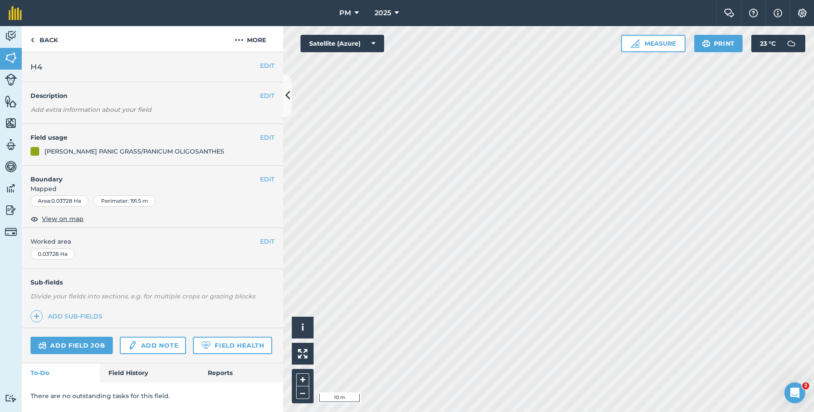
click at [273, 148] on div "Activity Fields Livestock Features Maps Team Vehicles Data Reporting Billing Tu…" at bounding box center [407, 219] width 814 height 386
click at [263, 141] on button "EDIT" at bounding box center [267, 138] width 14 height 10
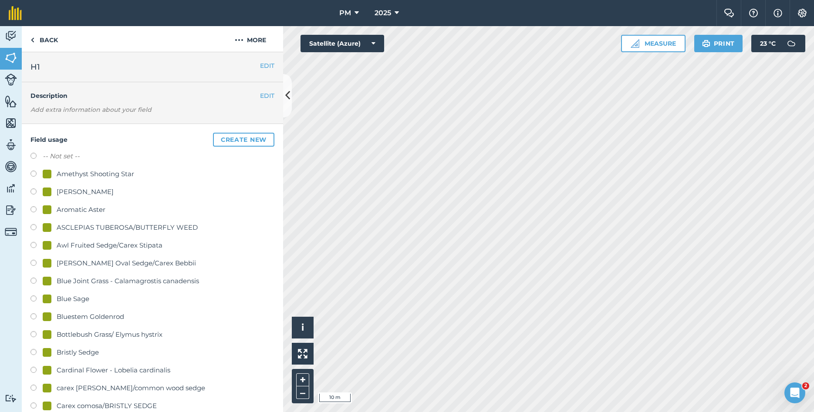
click at [32, 227] on label at bounding box center [36, 228] width 12 height 9
radio input "true"
radio input "false"
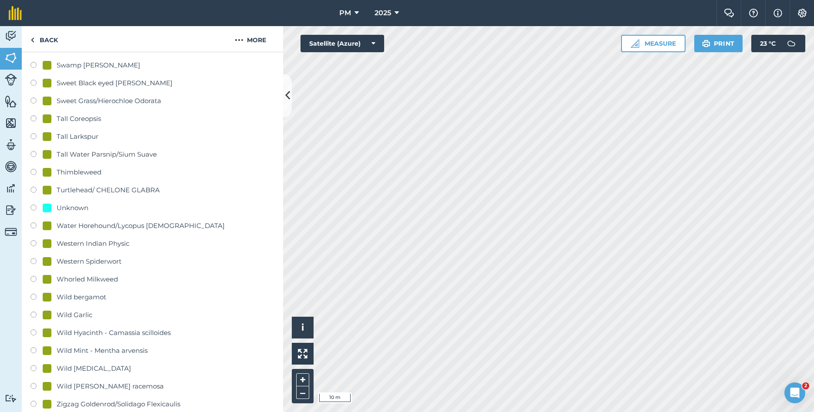
scroll to position [1975, 0]
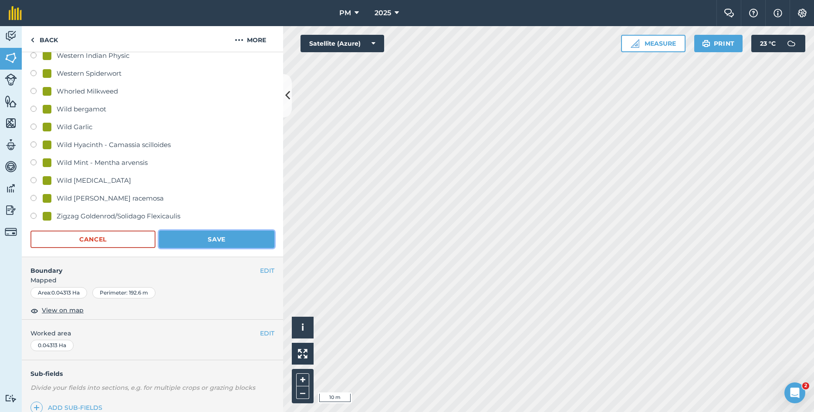
click at [229, 239] on button "Save" at bounding box center [216, 239] width 115 height 17
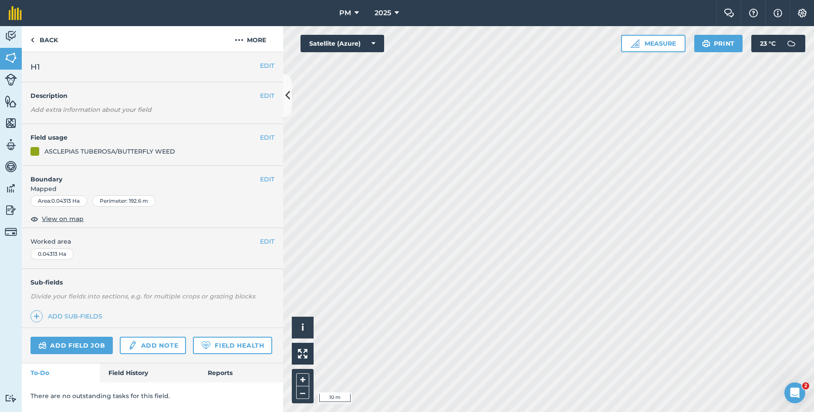
scroll to position [0, 0]
click at [290, 96] on button at bounding box center [287, 96] width 9 height 44
